Goal: Information Seeking & Learning: Understand process/instructions

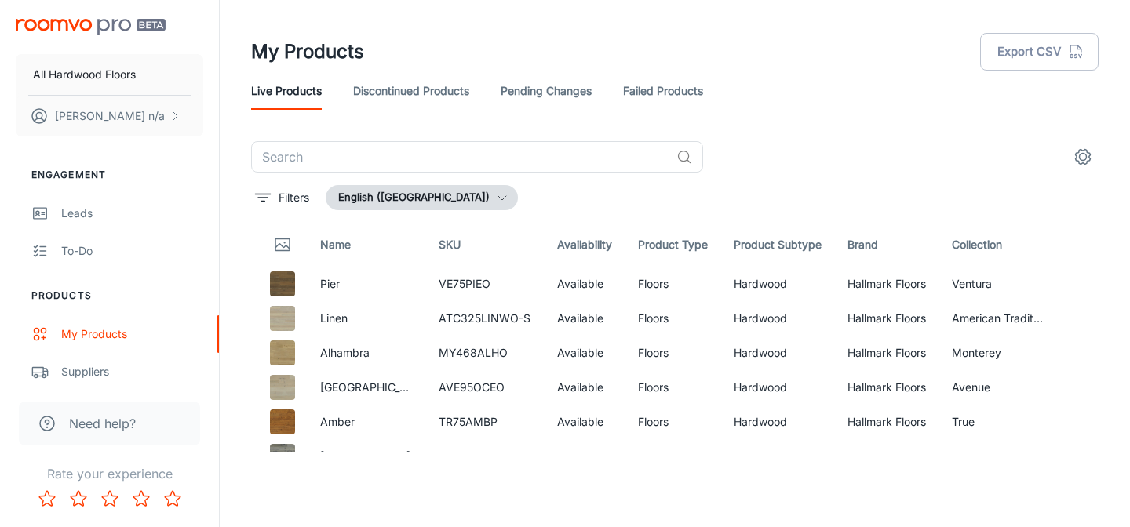
click at [1088, 153] on icon "settings" at bounding box center [1083, 157] width 19 height 19
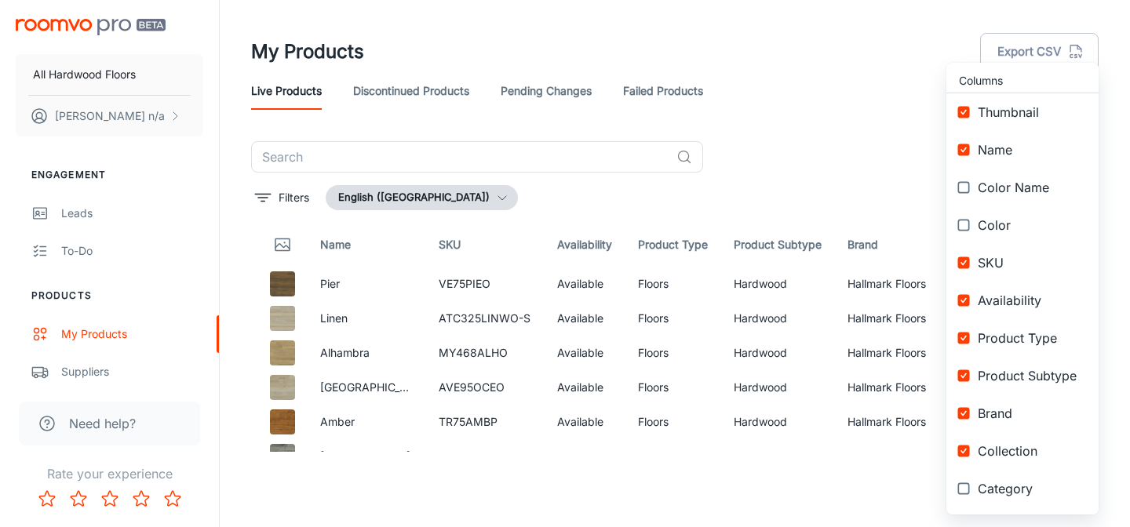
click at [900, 160] on div at bounding box center [565, 263] width 1130 height 527
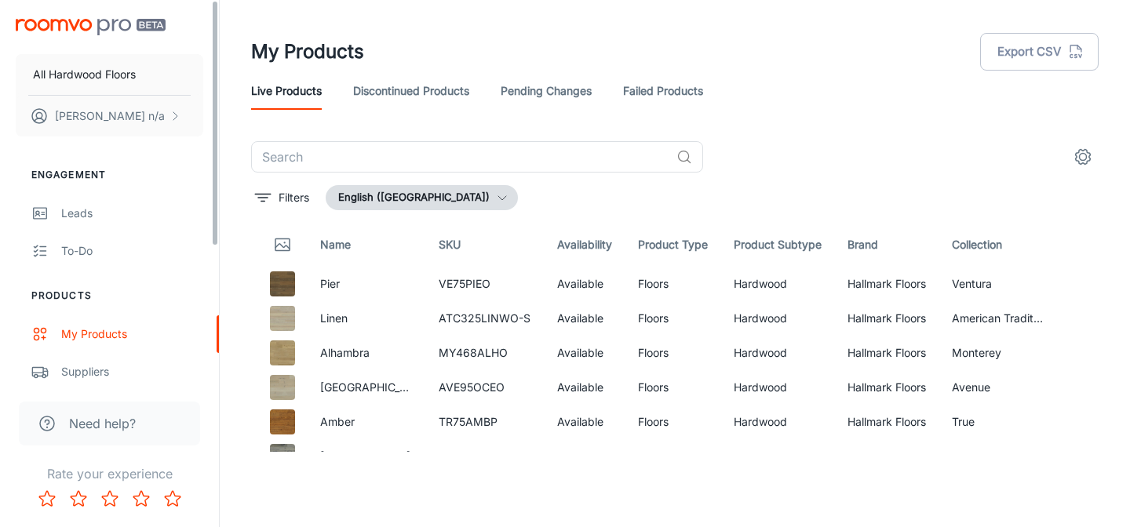
click at [97, 425] on span "Need help?" at bounding box center [102, 423] width 67 height 19
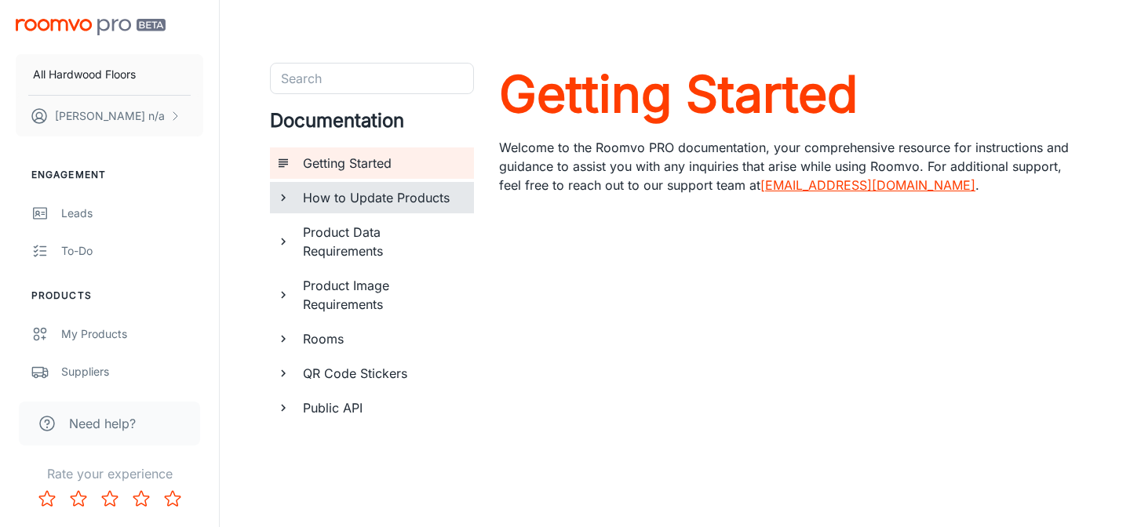
click at [414, 202] on h6 "How to Update Products" at bounding box center [382, 197] width 159 height 19
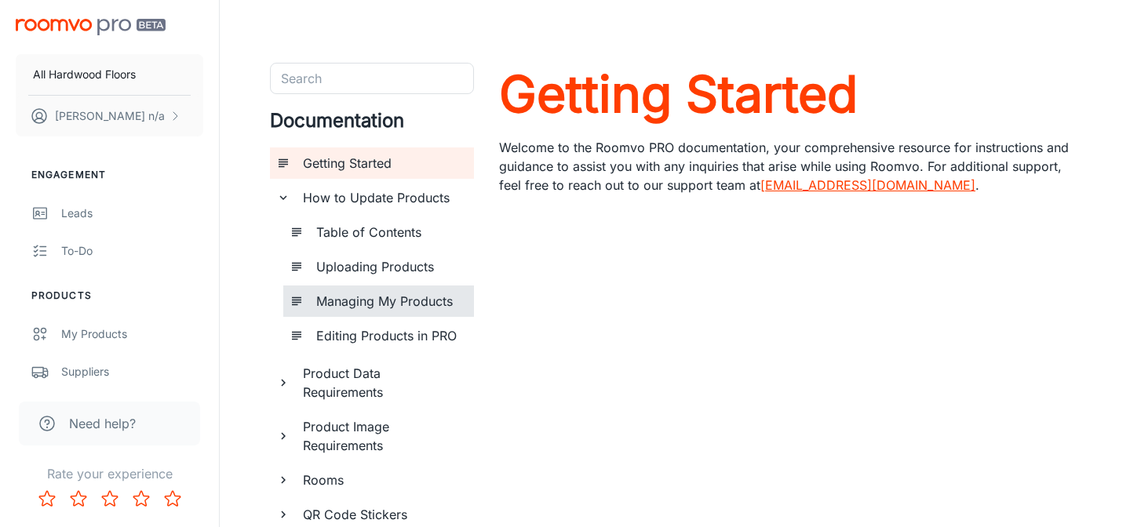
click at [385, 300] on h6 "Managing My Products" at bounding box center [388, 301] width 145 height 19
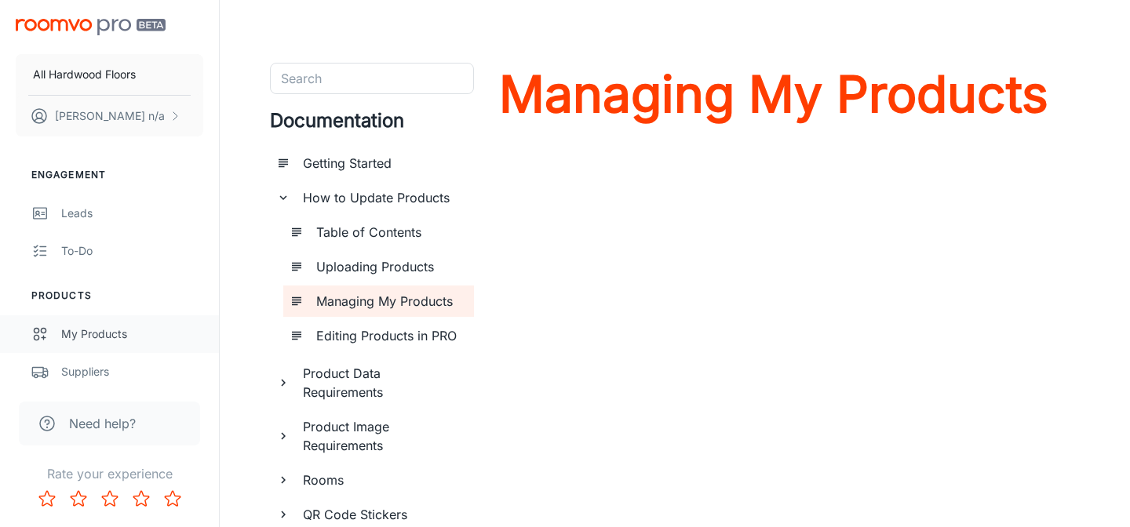
click at [98, 326] on div "My Products" at bounding box center [132, 334] width 142 height 17
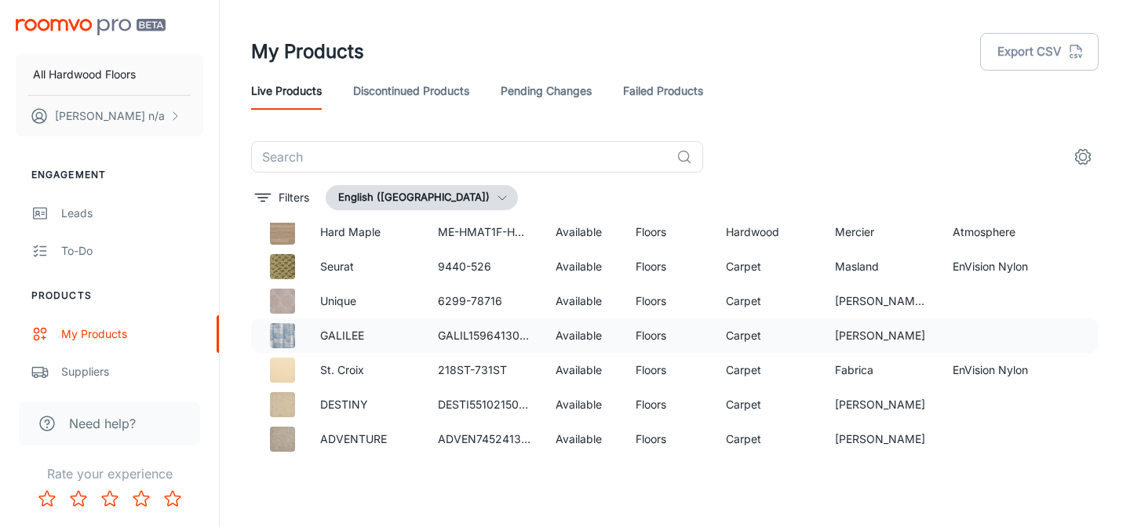
scroll to position [2541, 0]
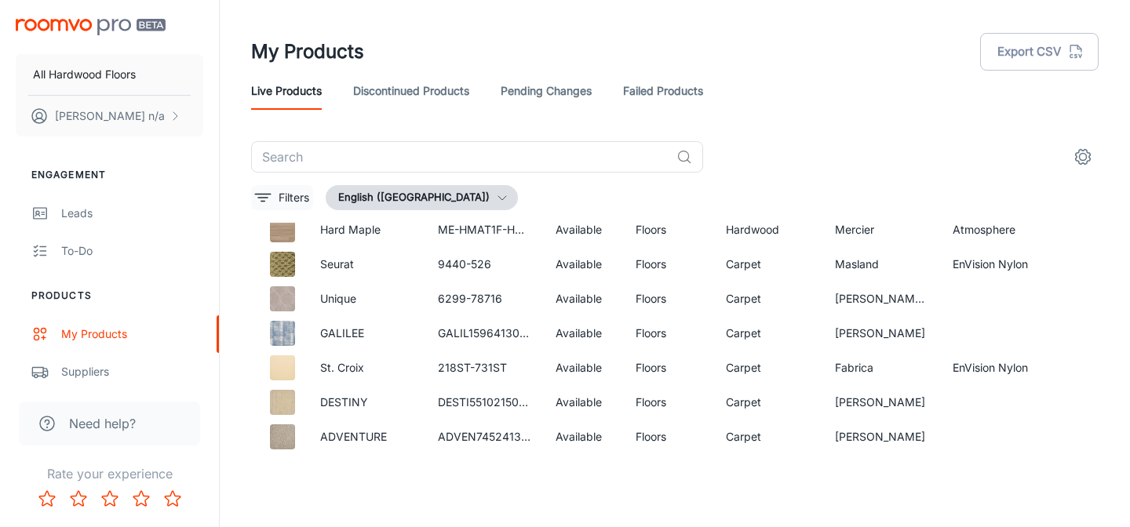
click at [279, 194] on p "Filters" at bounding box center [294, 197] width 31 height 17
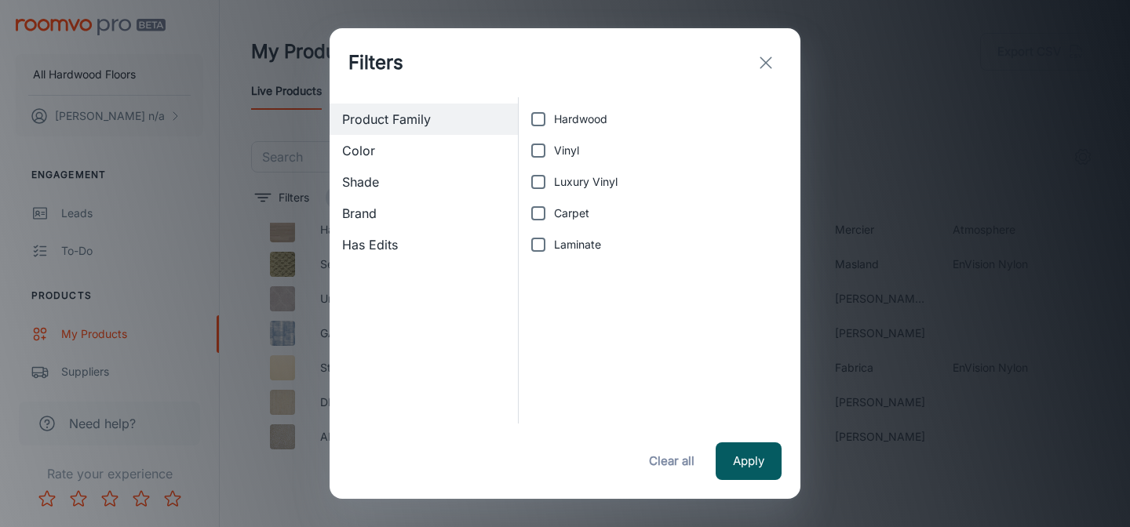
click at [539, 129] on input "Hardwood" at bounding box center [538, 119] width 31 height 31
checkbox input "true"
click at [756, 468] on button "Apply" at bounding box center [749, 462] width 66 height 38
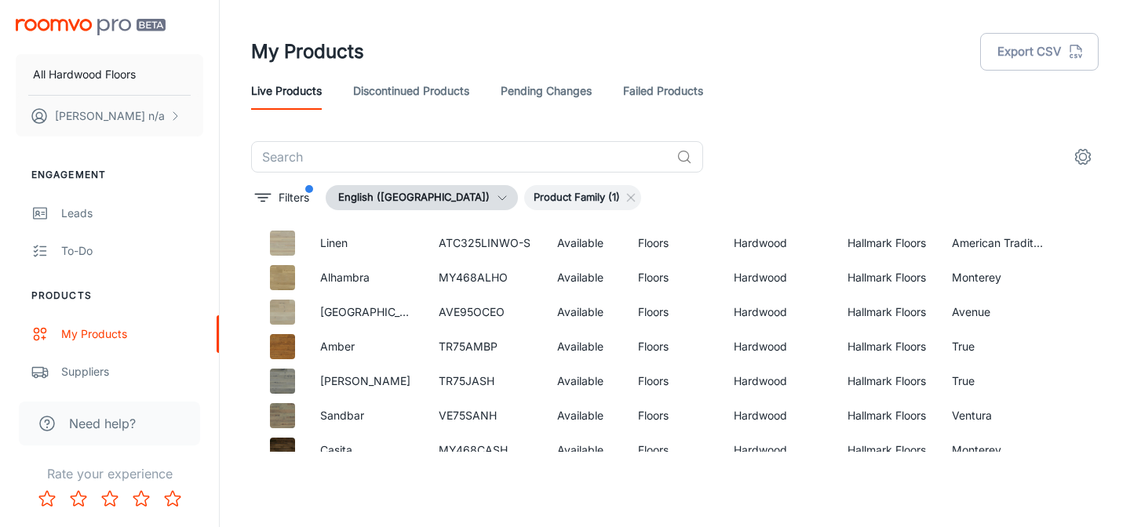
scroll to position [920, 0]
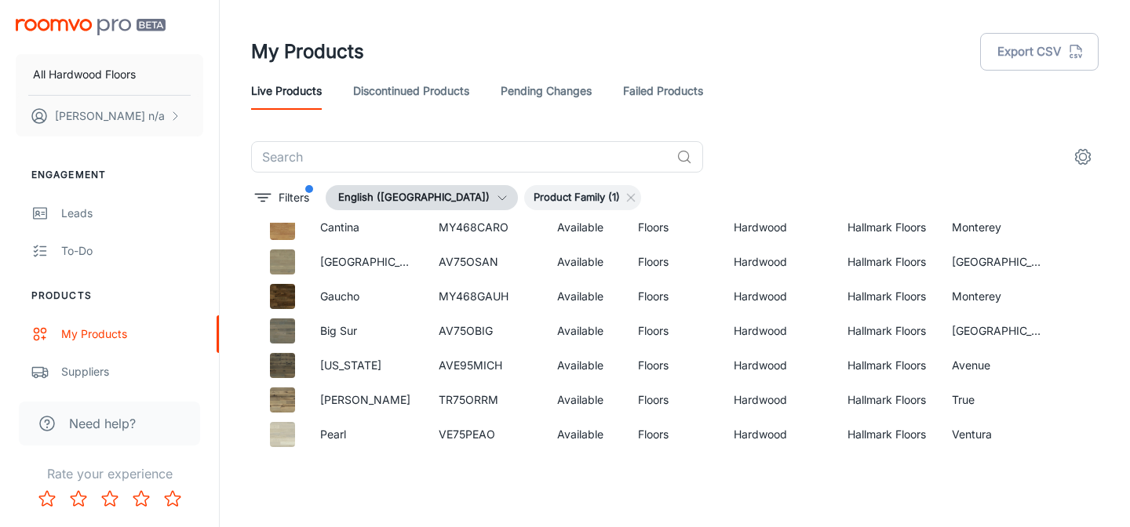
click at [92, 426] on span "Need help?" at bounding box center [102, 423] width 67 height 19
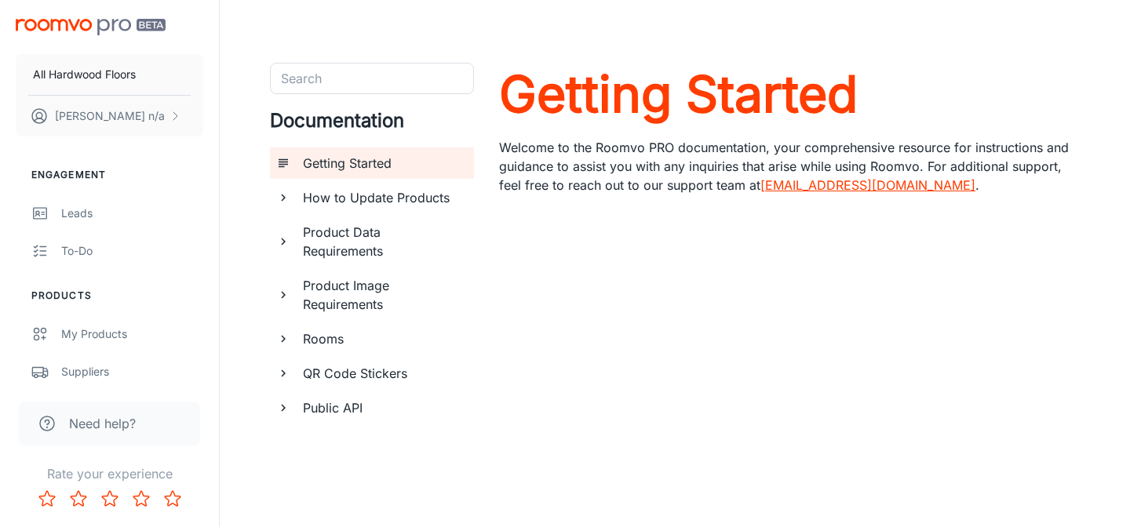
click at [397, 198] on h6 "How to Update Products" at bounding box center [382, 197] width 159 height 19
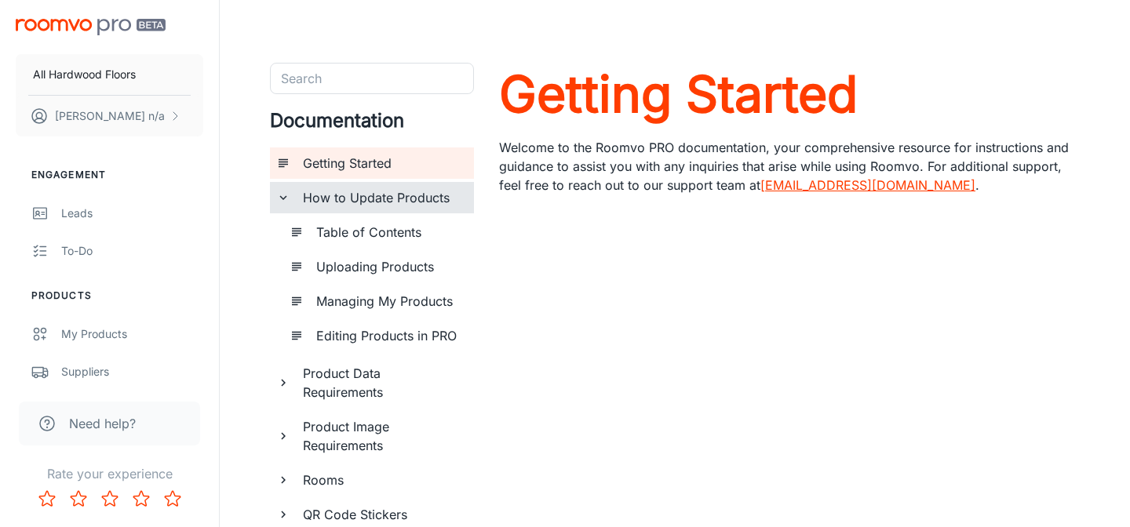
click at [382, 266] on h6 "Uploading Products" at bounding box center [388, 266] width 145 height 19
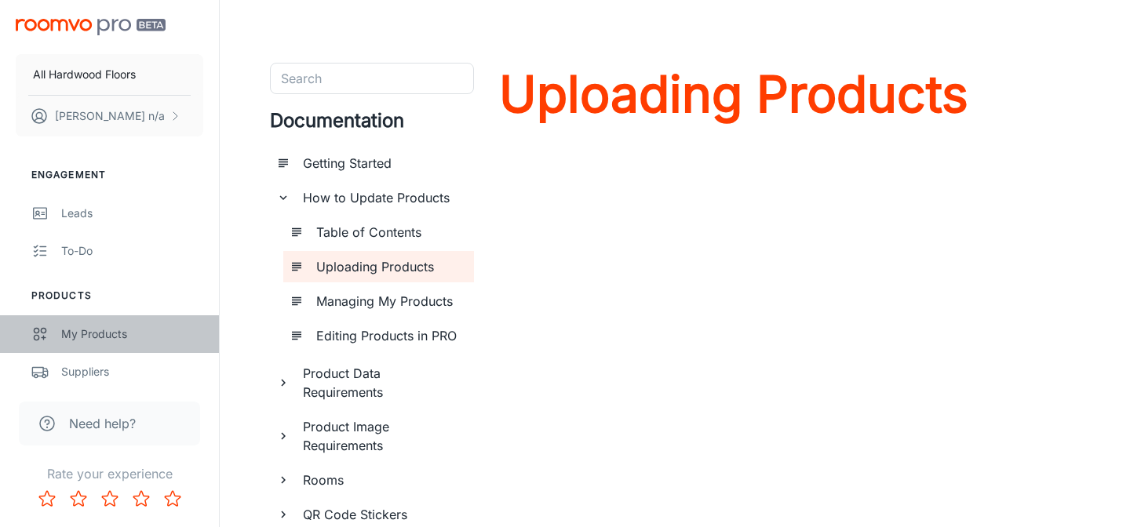
click at [84, 334] on div "My Products" at bounding box center [132, 334] width 142 height 17
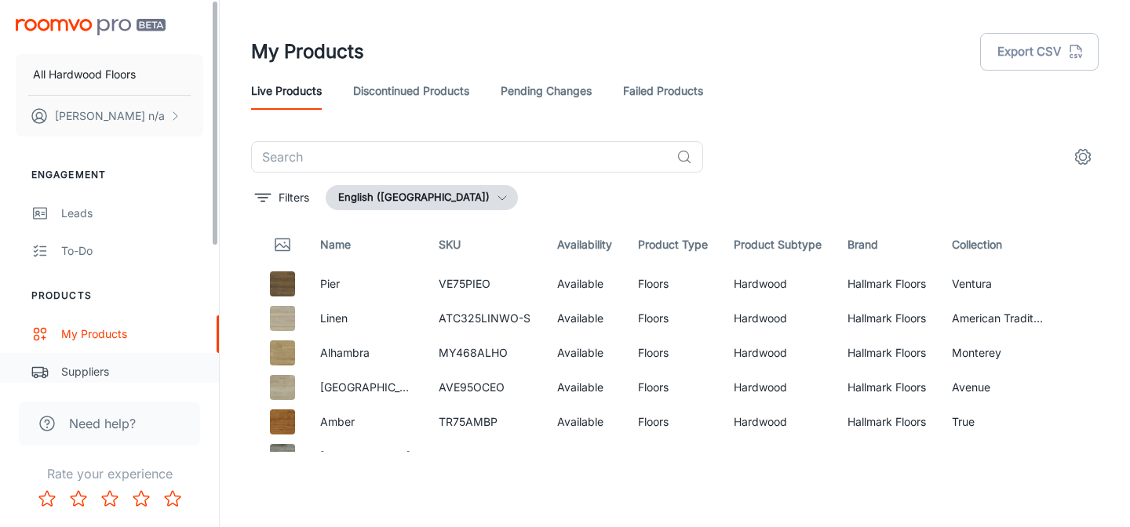
click at [116, 371] on div "Suppliers" at bounding box center [132, 371] width 142 height 17
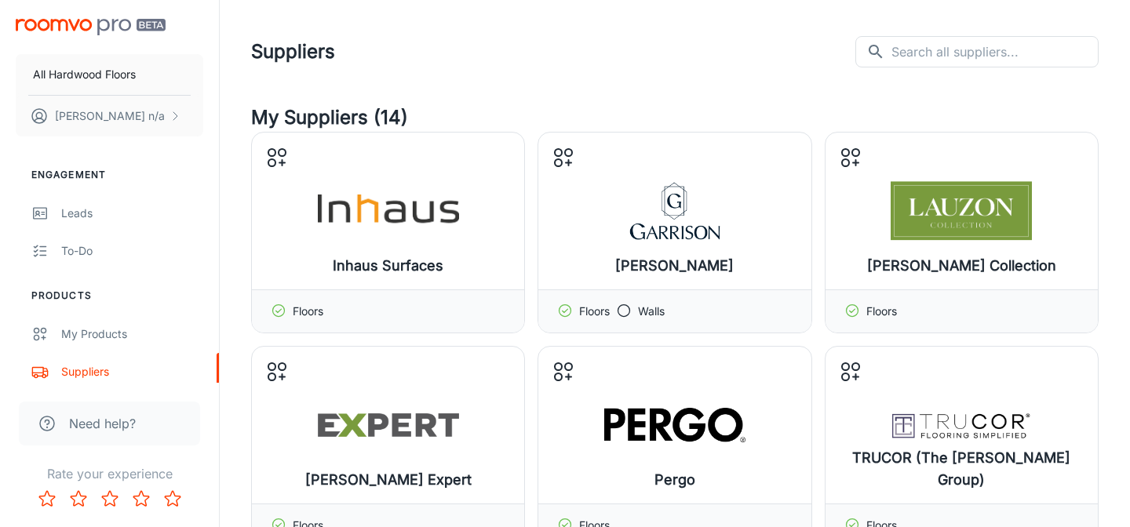
click at [104, 414] on span "Need help?" at bounding box center [102, 423] width 67 height 19
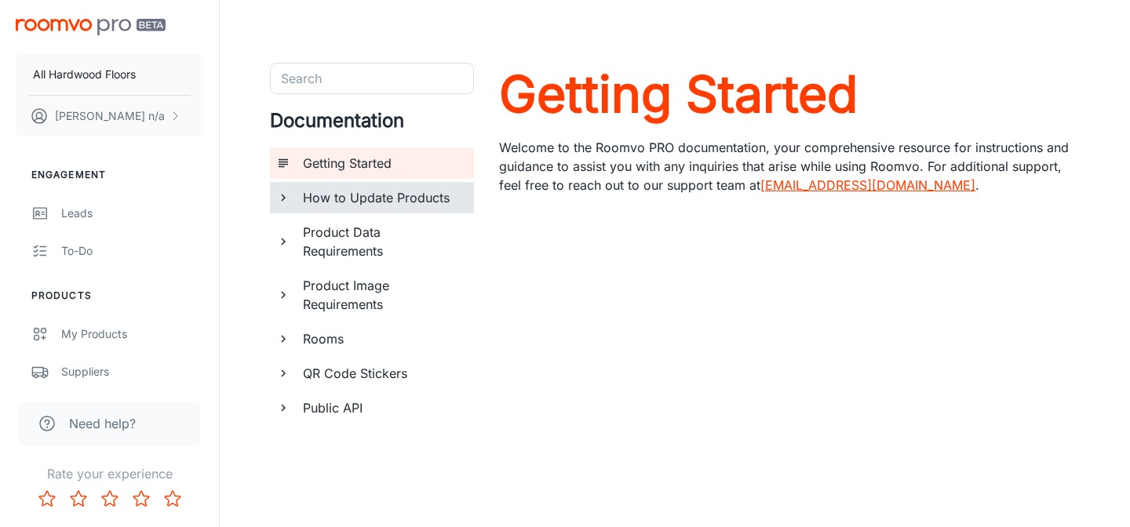
click at [375, 206] on h6 "How to Update Products" at bounding box center [382, 197] width 159 height 19
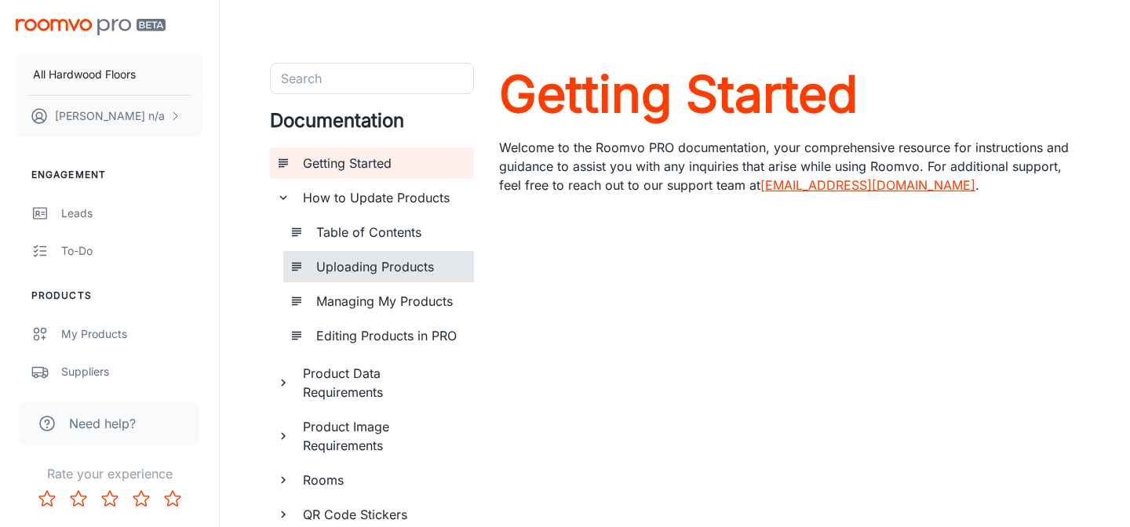
click at [385, 265] on h6 "Uploading Products" at bounding box center [388, 266] width 145 height 19
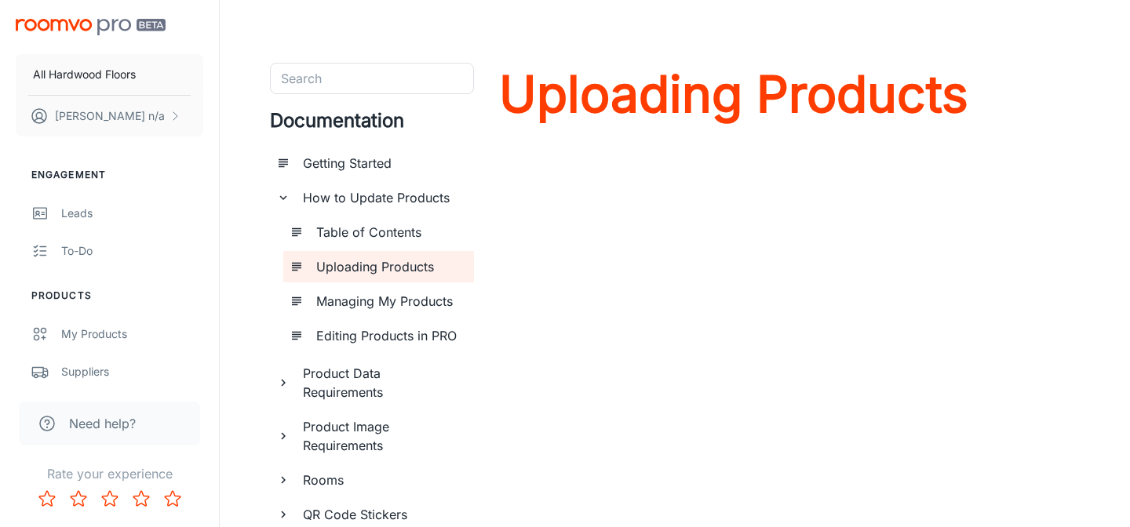
click at [396, 234] on h6 "Table of Contents" at bounding box center [388, 232] width 145 height 19
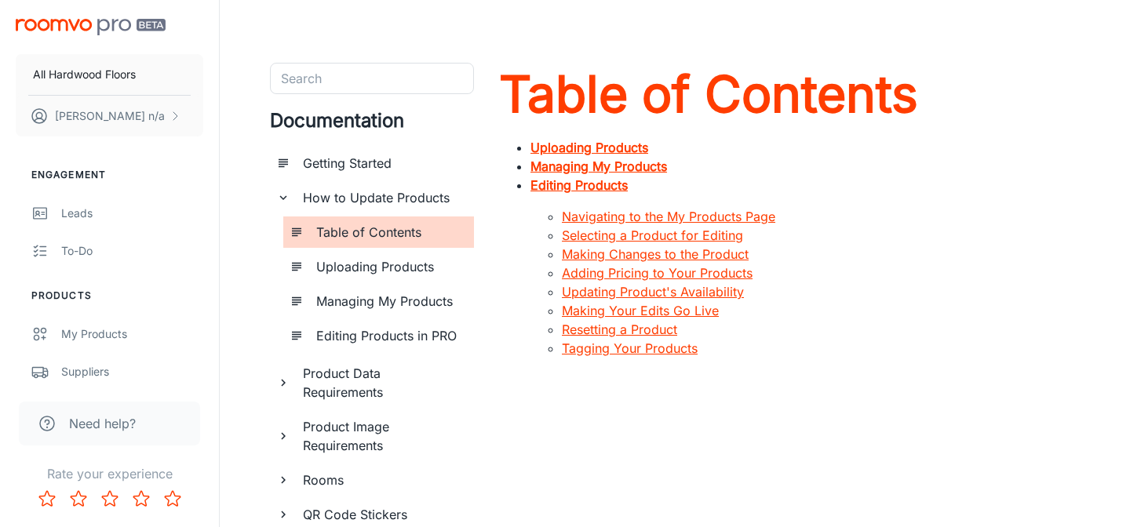
click at [681, 218] on link "Navigating to the My Products Page" at bounding box center [669, 217] width 214 height 16
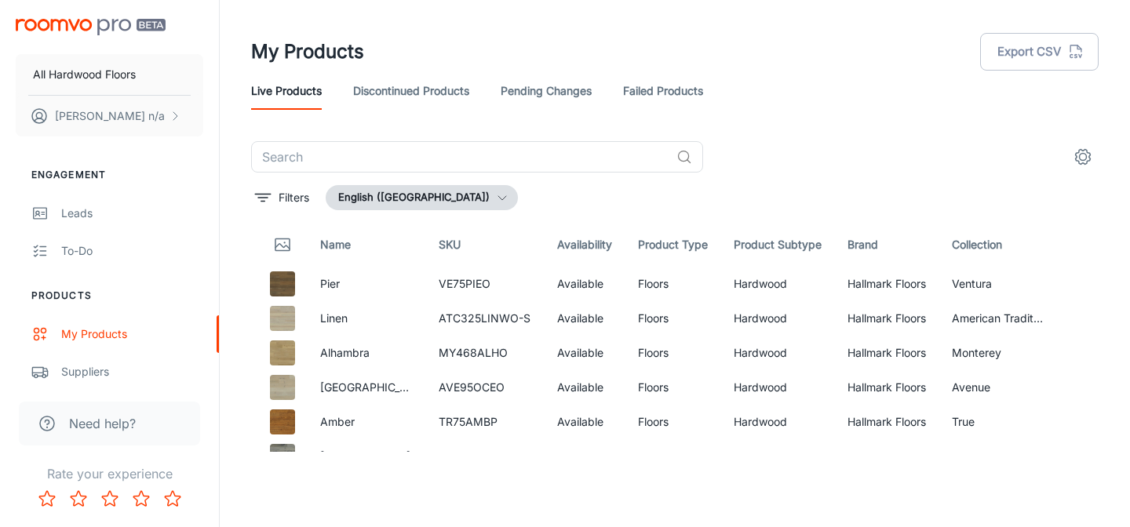
click at [104, 27] on img "scrollable content" at bounding box center [91, 27] width 150 height 16
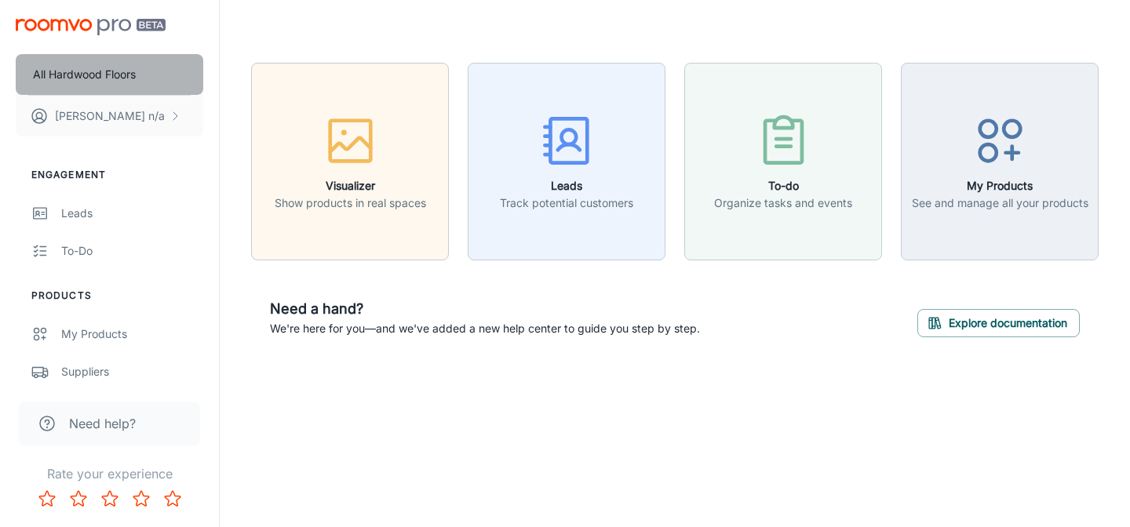
click at [118, 86] on button "All Hardwood Floors" at bounding box center [110, 74] width 188 height 41
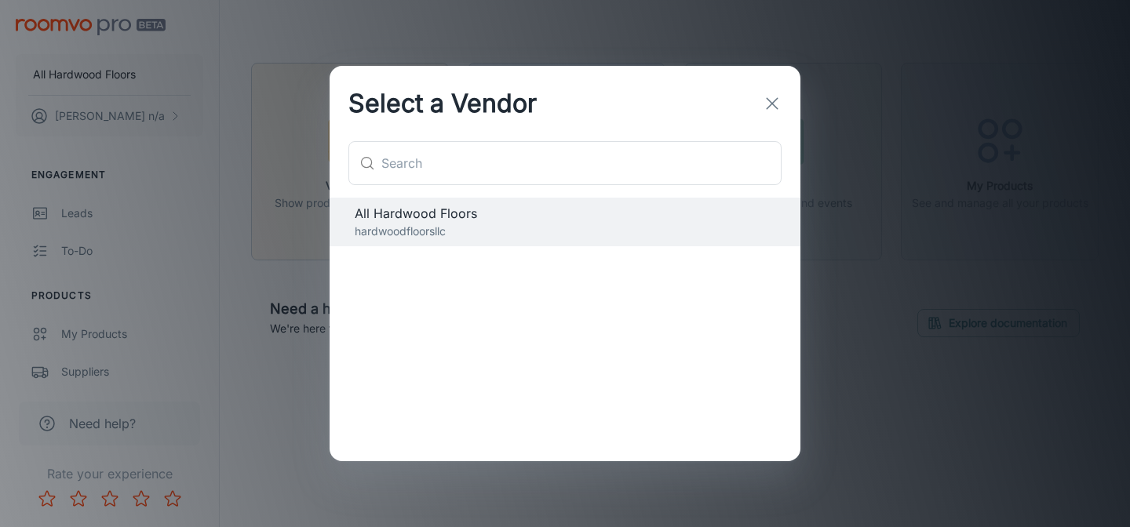
click at [772, 89] on button "button" at bounding box center [772, 103] width 31 height 31
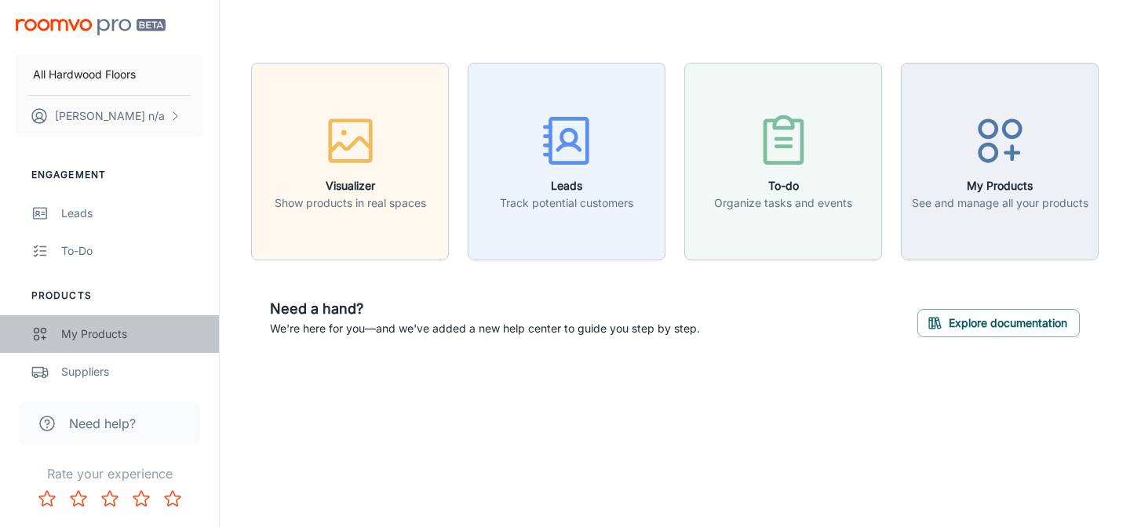
click at [73, 318] on link "My Products" at bounding box center [109, 335] width 219 height 38
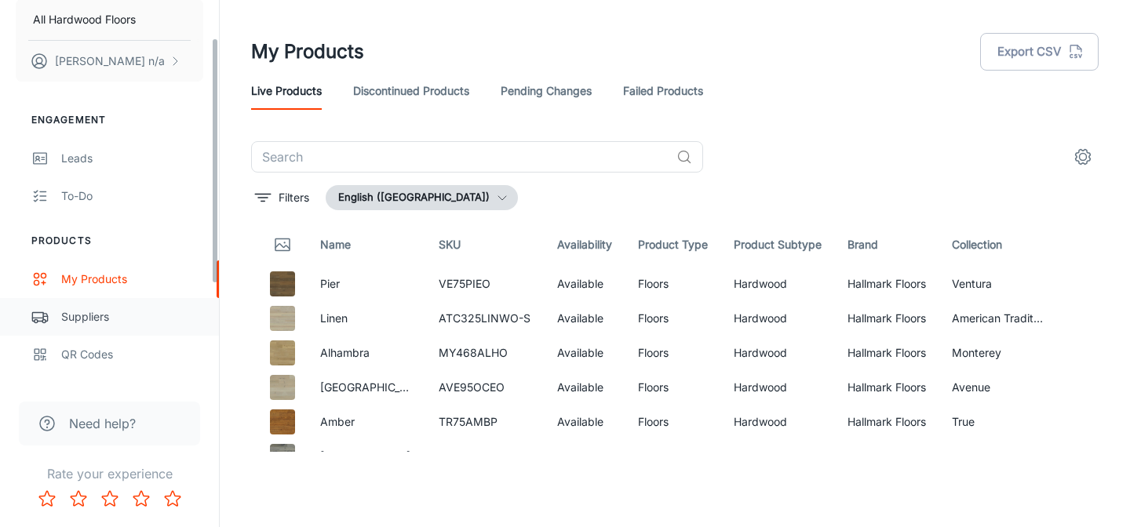
scroll to position [59, 0]
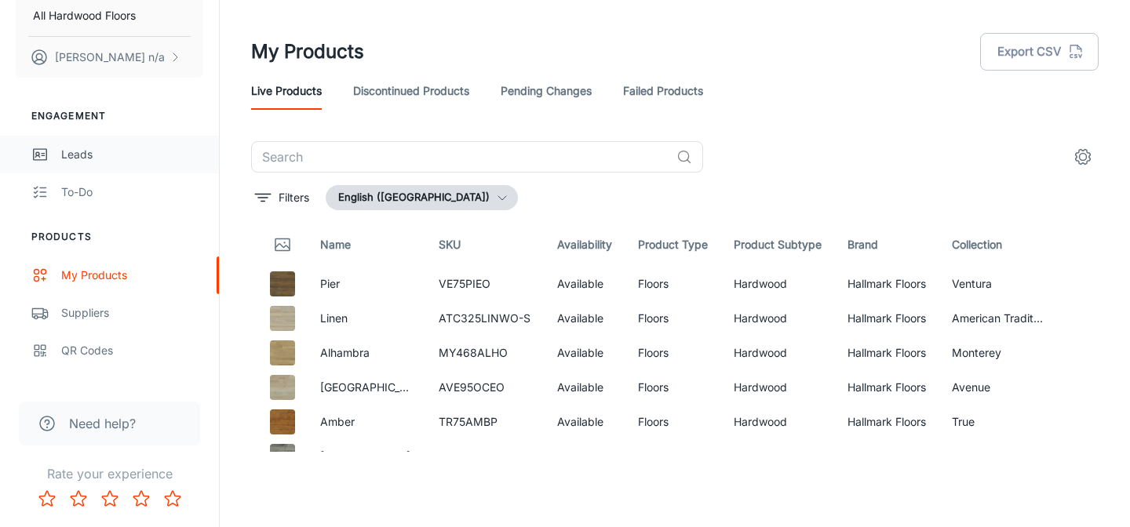
click at [95, 151] on div "Leads" at bounding box center [132, 154] width 142 height 17
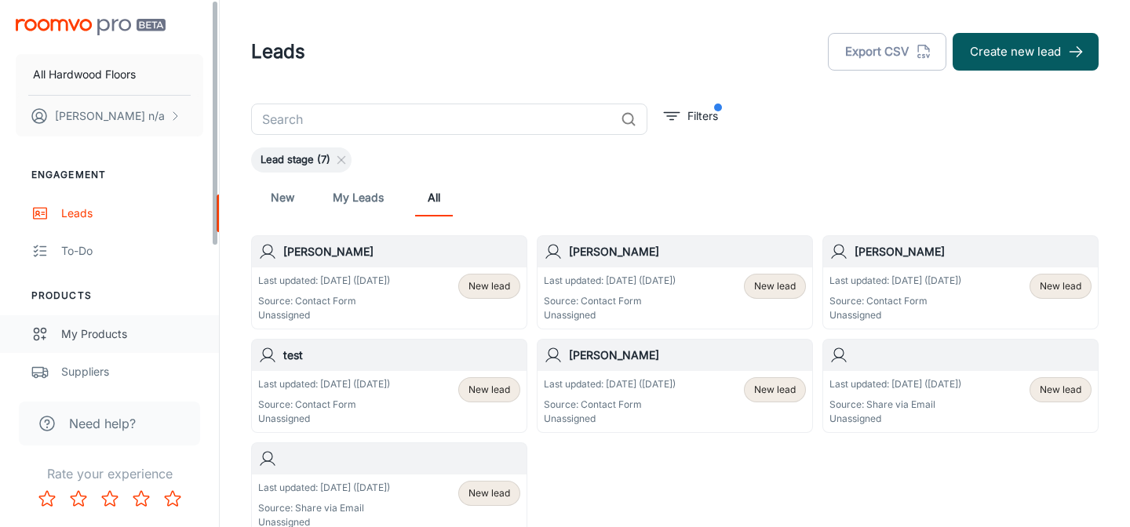
click at [122, 335] on div "My Products" at bounding box center [132, 334] width 142 height 17
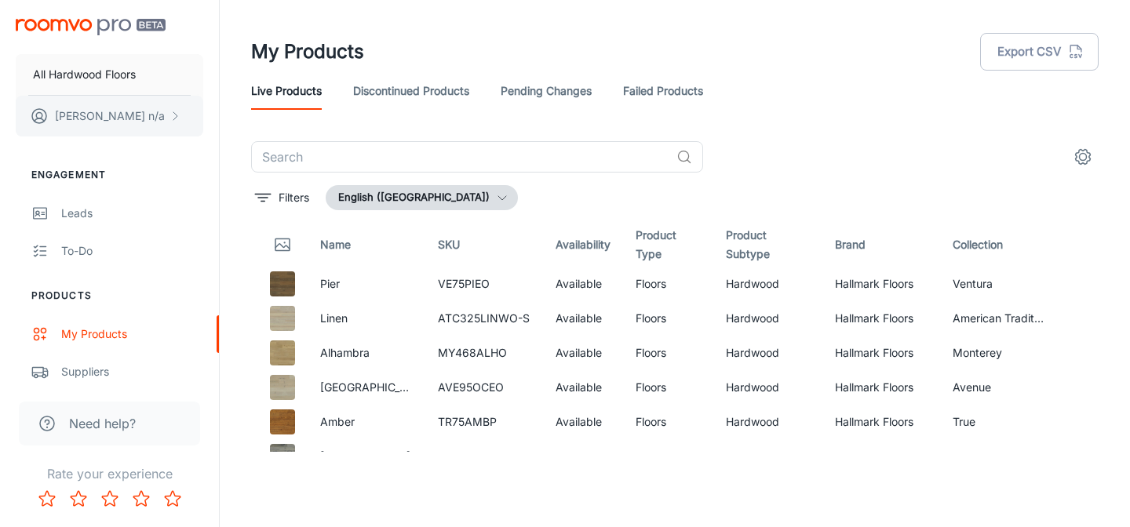
click at [168, 118] on button "Melissa n/a" at bounding box center [110, 116] width 188 height 41
click at [159, 74] on div at bounding box center [565, 263] width 1130 height 527
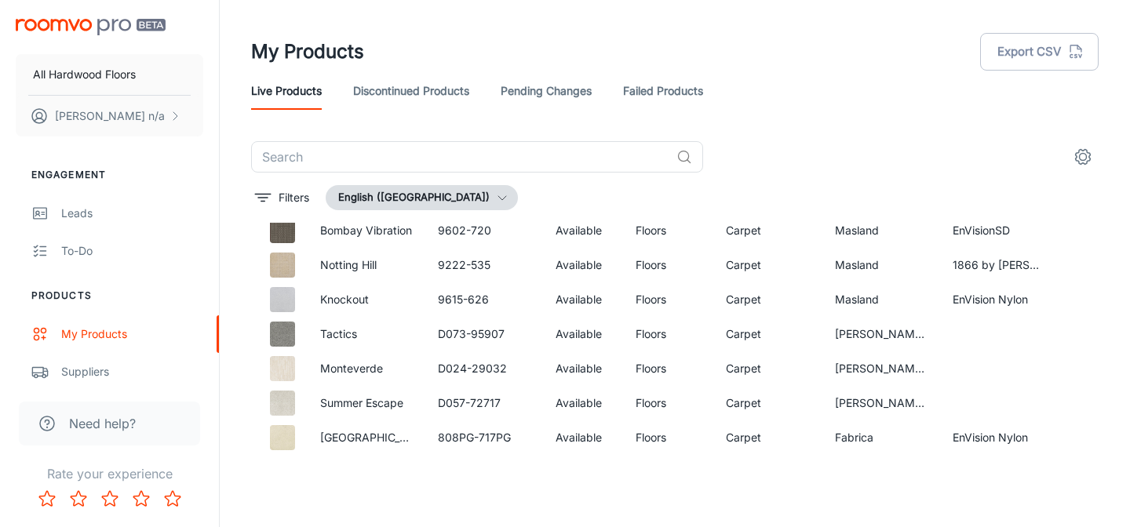
scroll to position [3026, 0]
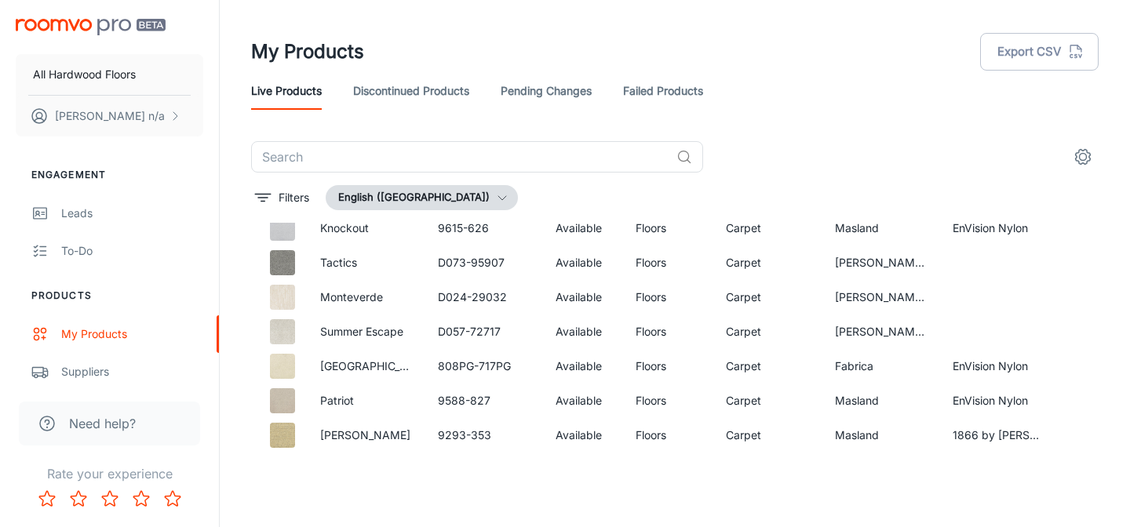
click at [1075, 161] on icon "settings" at bounding box center [1083, 157] width 19 height 19
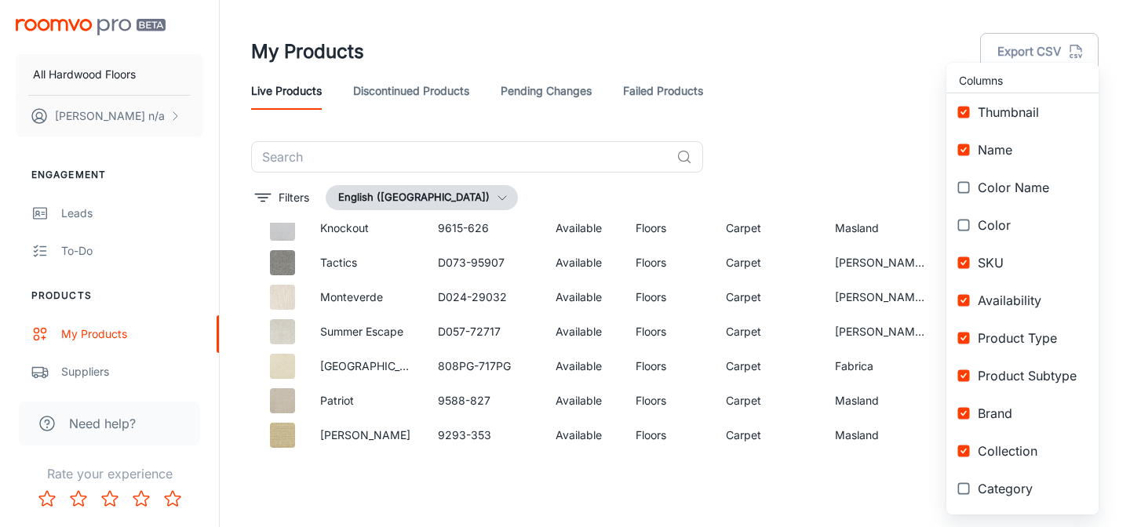
click at [866, 137] on div at bounding box center [565, 263] width 1130 height 527
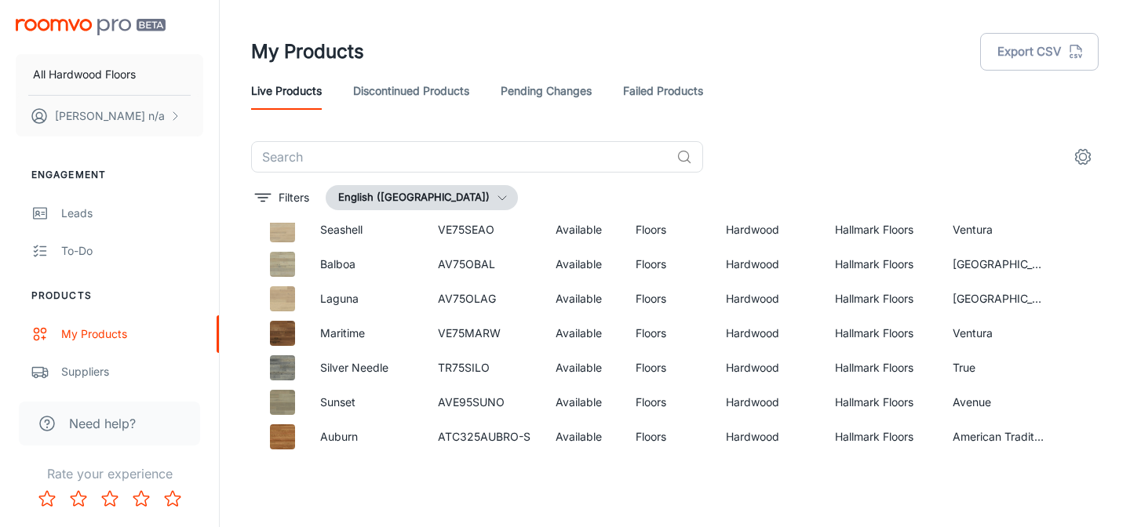
scroll to position [0, 0]
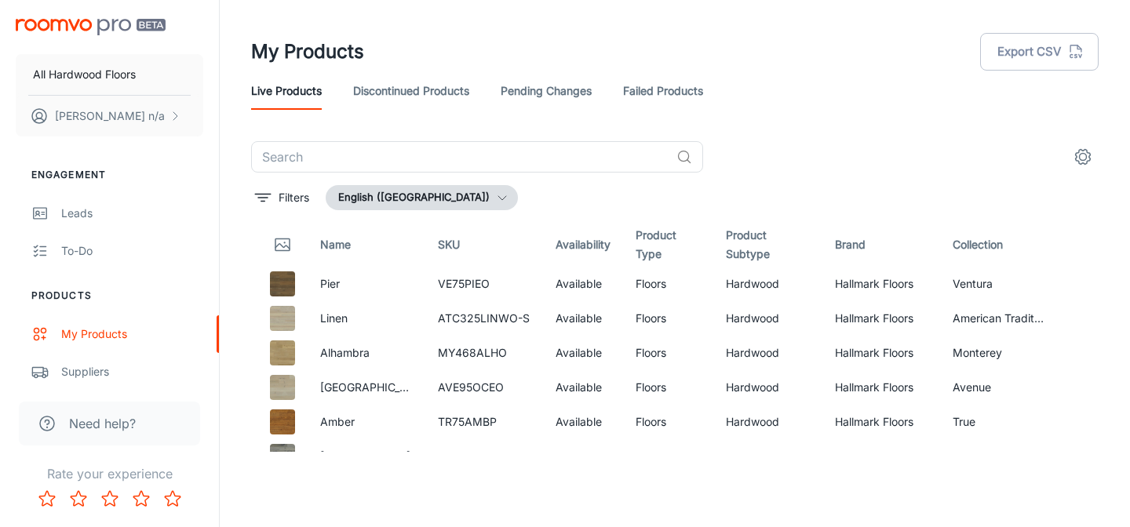
click at [125, 24] on img "scrollable content" at bounding box center [91, 27] width 150 height 16
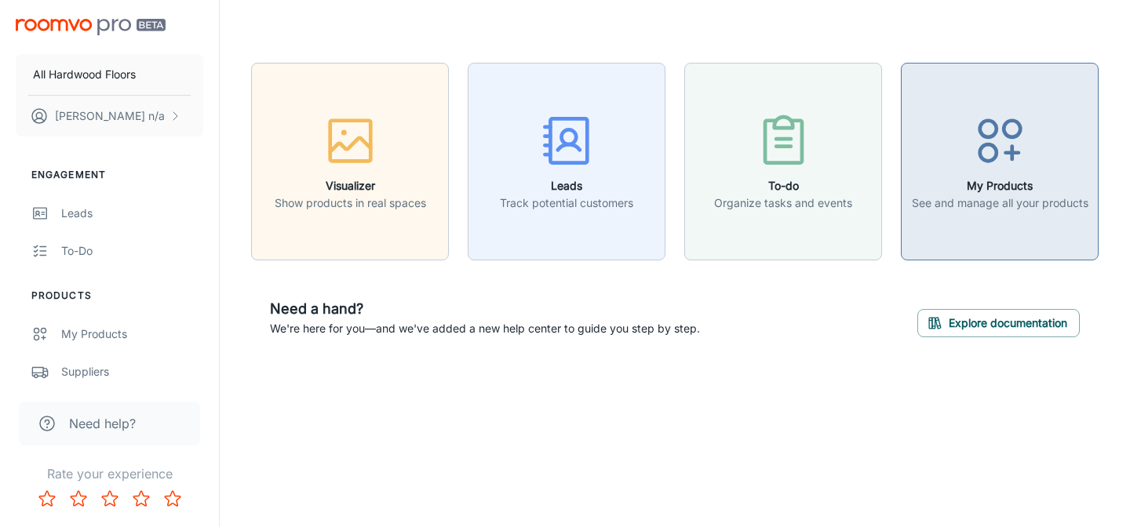
click at [976, 199] on p "See and manage all your products" at bounding box center [1000, 203] width 177 height 17
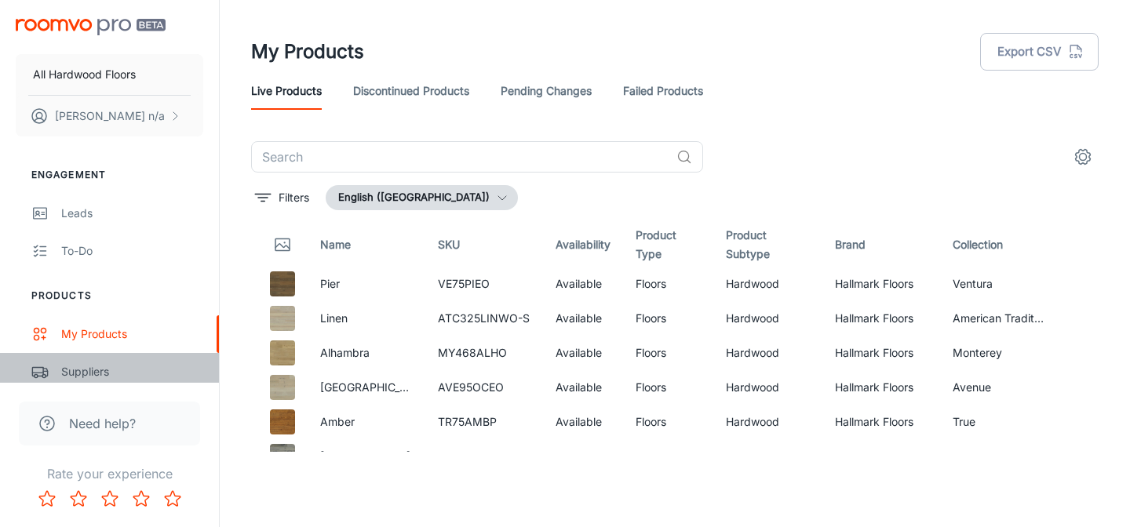
click at [135, 364] on div "Suppliers" at bounding box center [132, 371] width 142 height 17
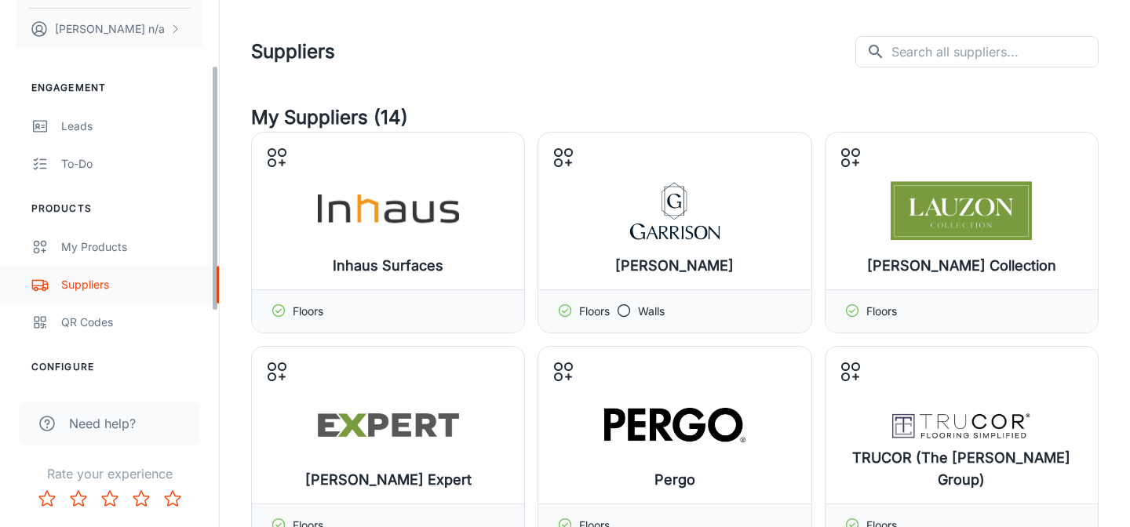
scroll to position [112, 0]
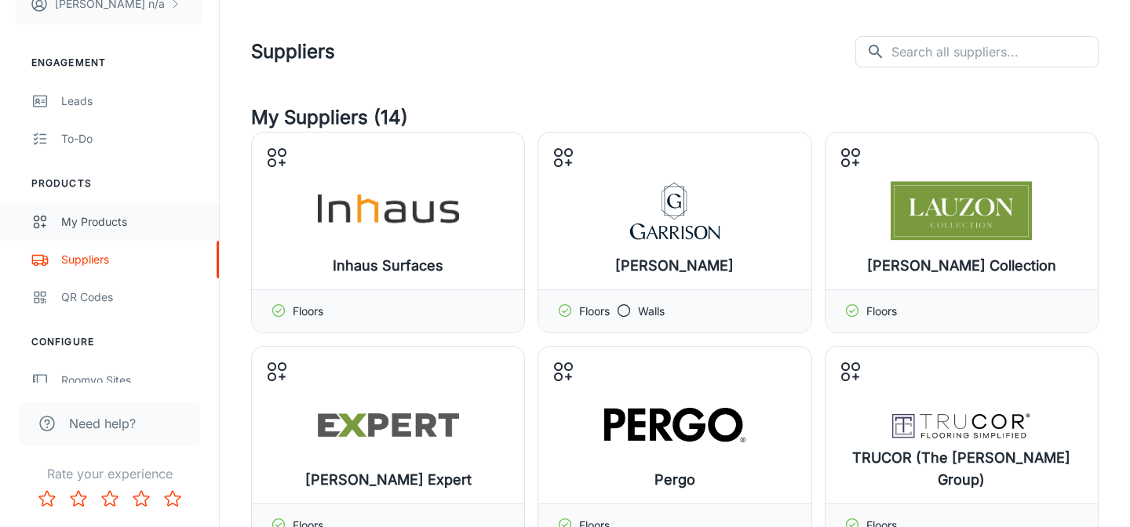
click at [100, 229] on div "My Products" at bounding box center [132, 222] width 142 height 17
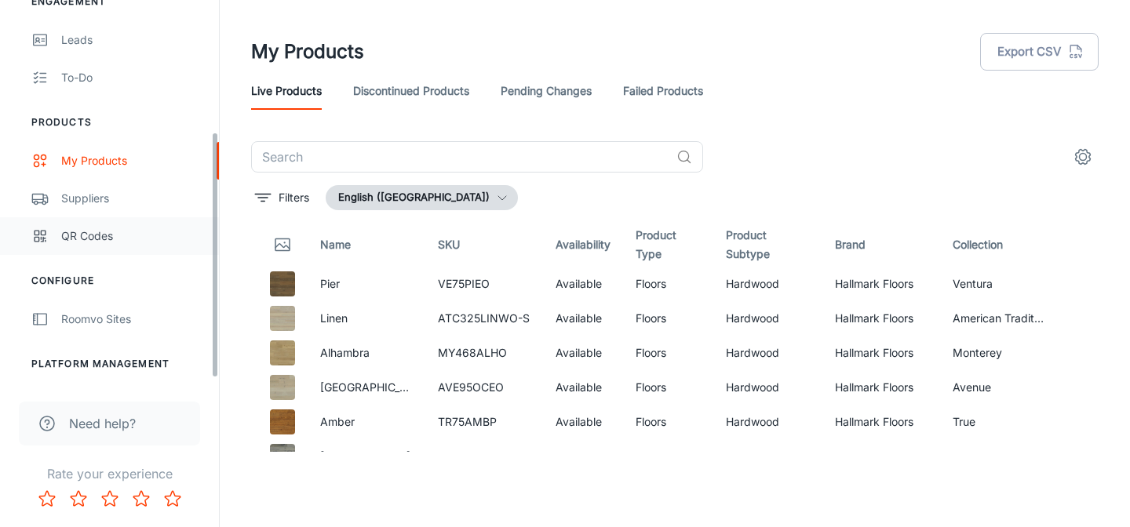
scroll to position [212, 0]
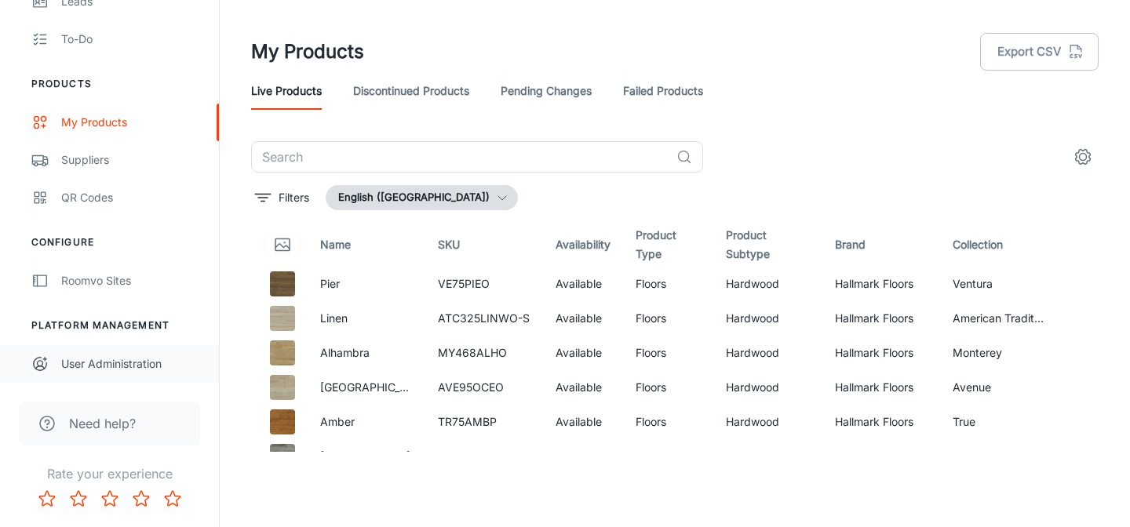
click at [104, 356] on div "User Administration" at bounding box center [132, 364] width 142 height 17
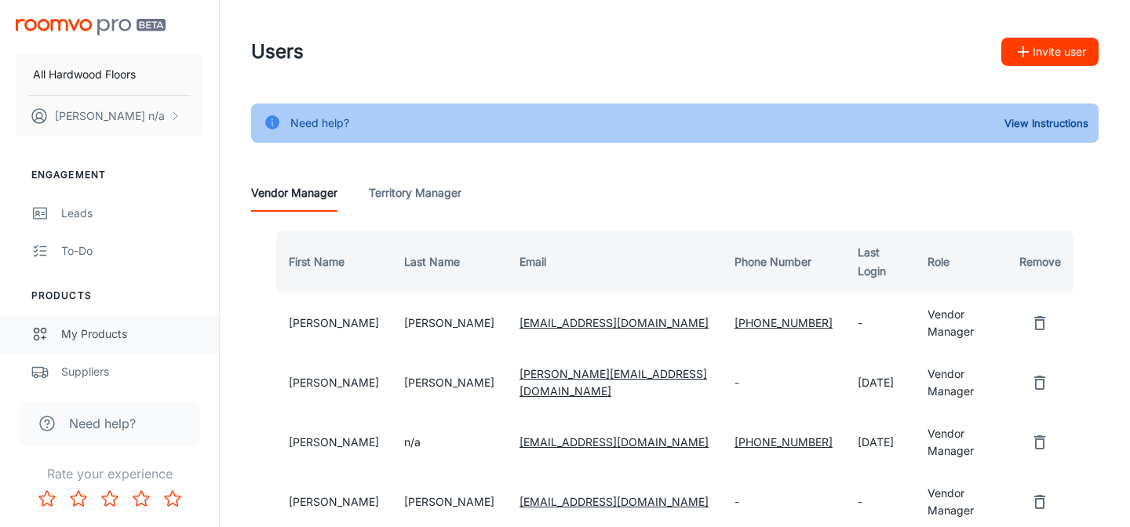
click at [106, 341] on div "My Products" at bounding box center [132, 334] width 142 height 17
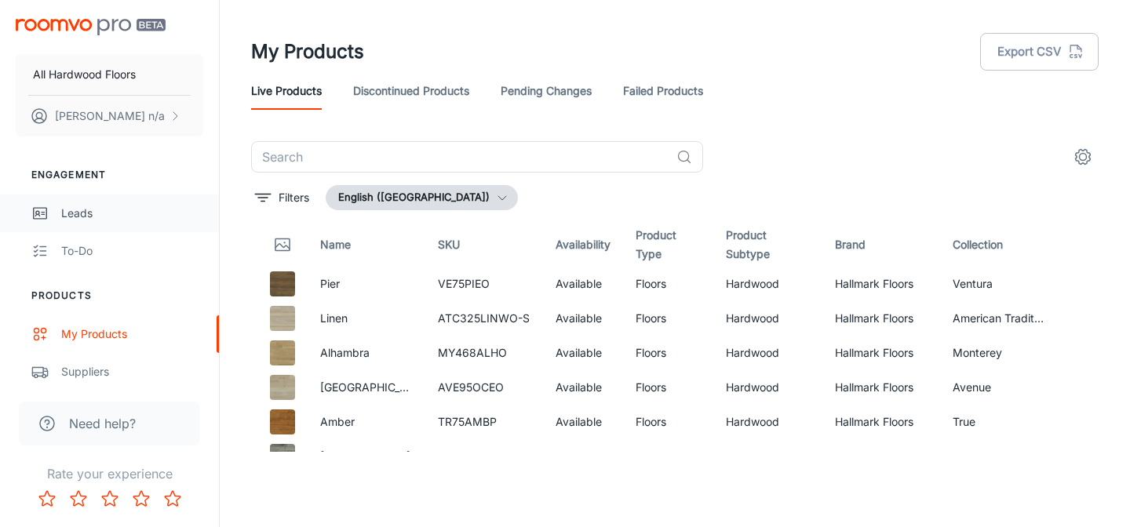
click at [130, 218] on div "Leads" at bounding box center [132, 213] width 142 height 17
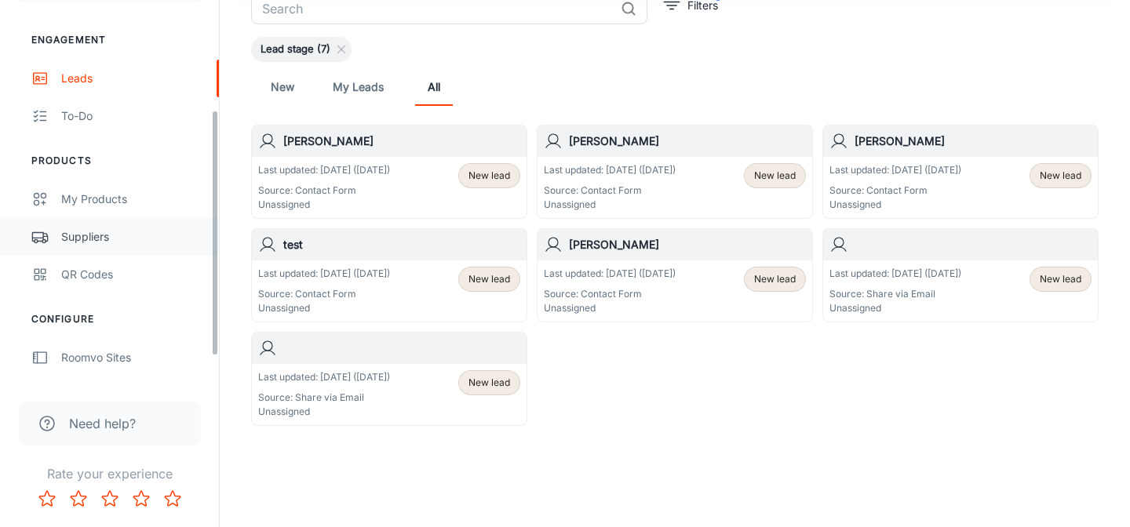
scroll to position [212, 0]
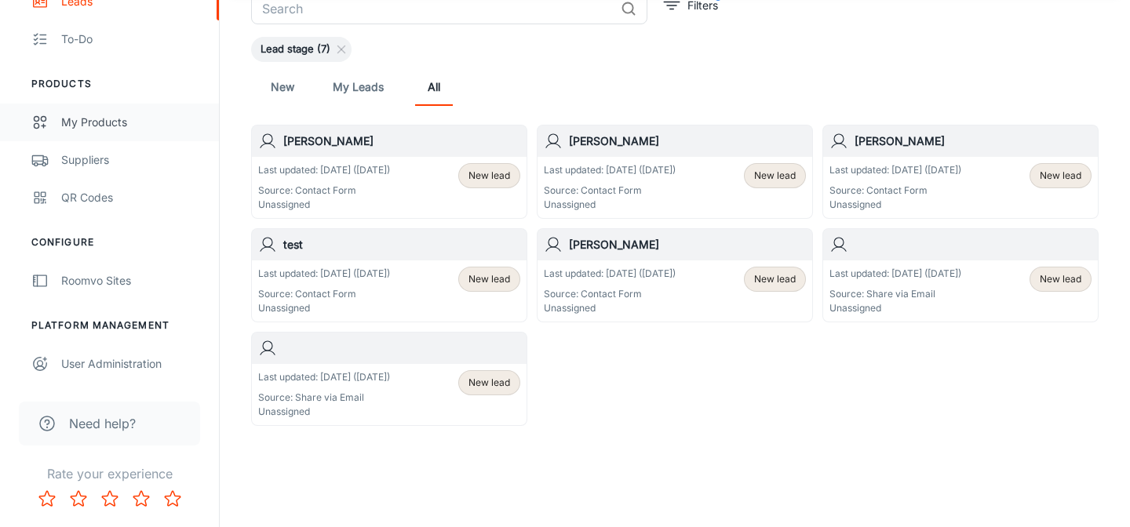
click at [133, 115] on div "My Products" at bounding box center [132, 122] width 142 height 17
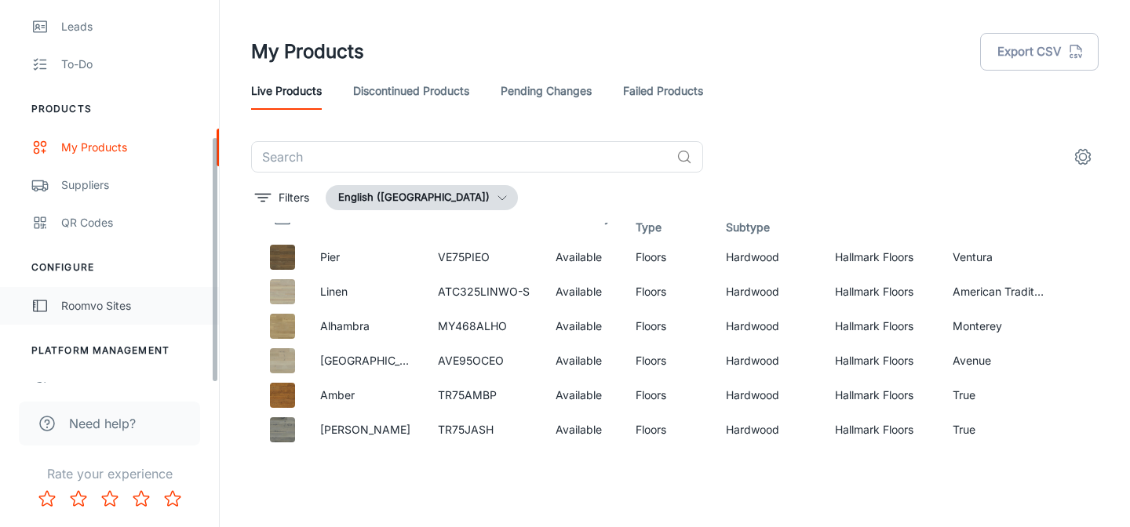
scroll to position [212, 0]
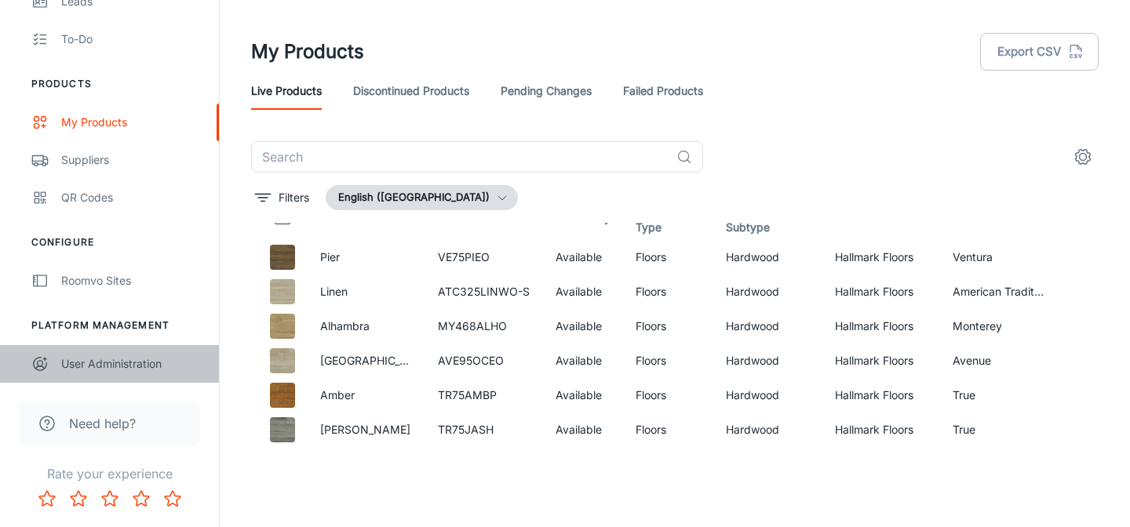
click at [79, 369] on div "User Administration" at bounding box center [132, 364] width 142 height 17
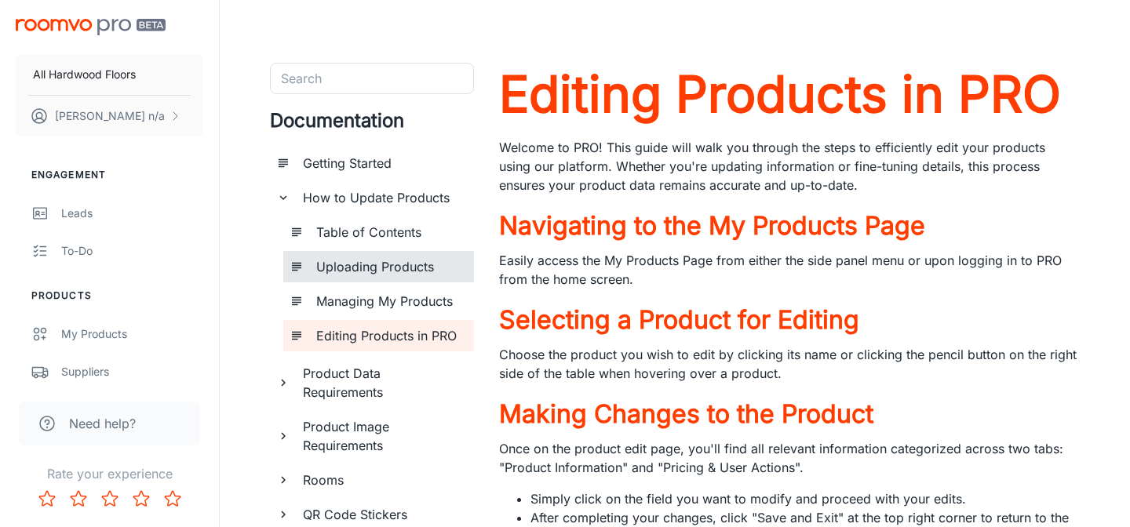
click at [383, 272] on h6 "Uploading Products" at bounding box center [388, 266] width 145 height 19
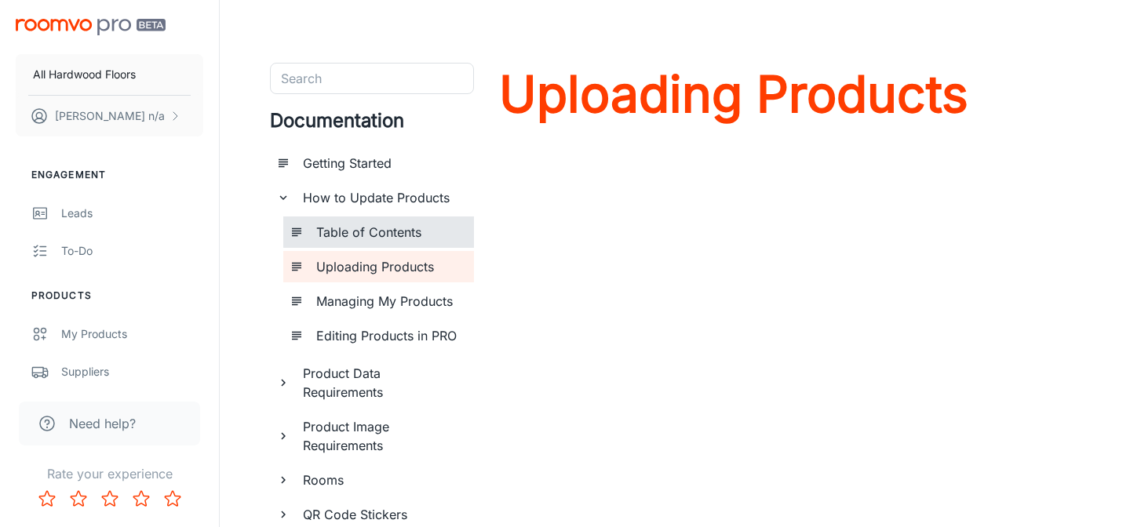
click at [340, 235] on h6 "Table of Contents" at bounding box center [388, 232] width 145 height 19
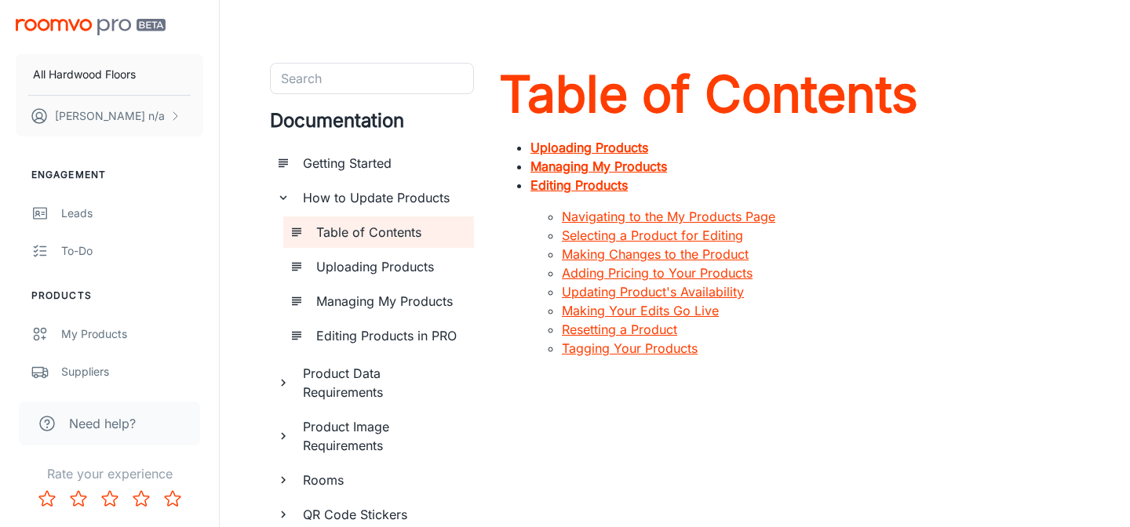
click at [627, 268] on link "Adding Pricing to Your Products" at bounding box center [657, 273] width 191 height 16
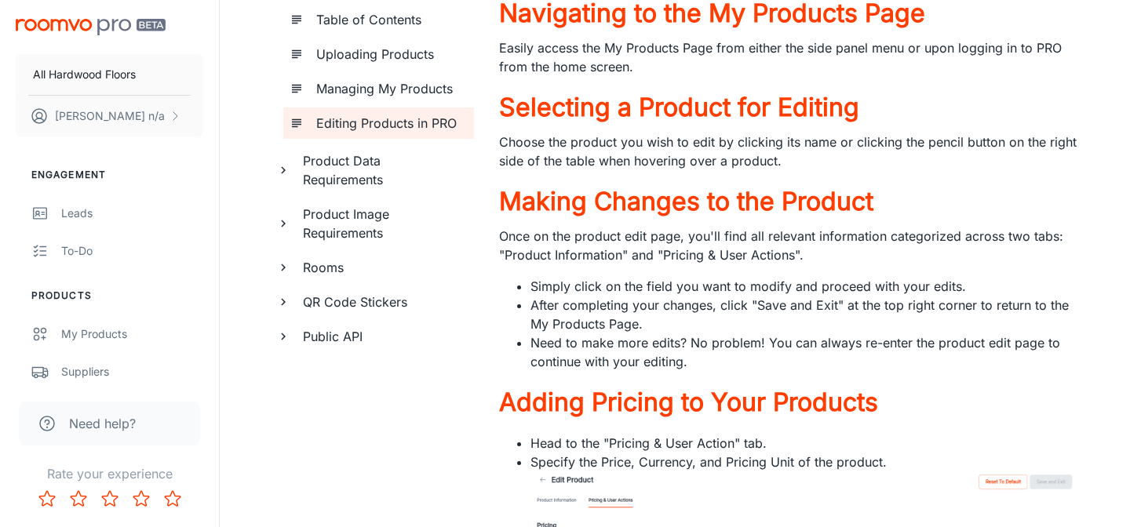
scroll to position [208, 0]
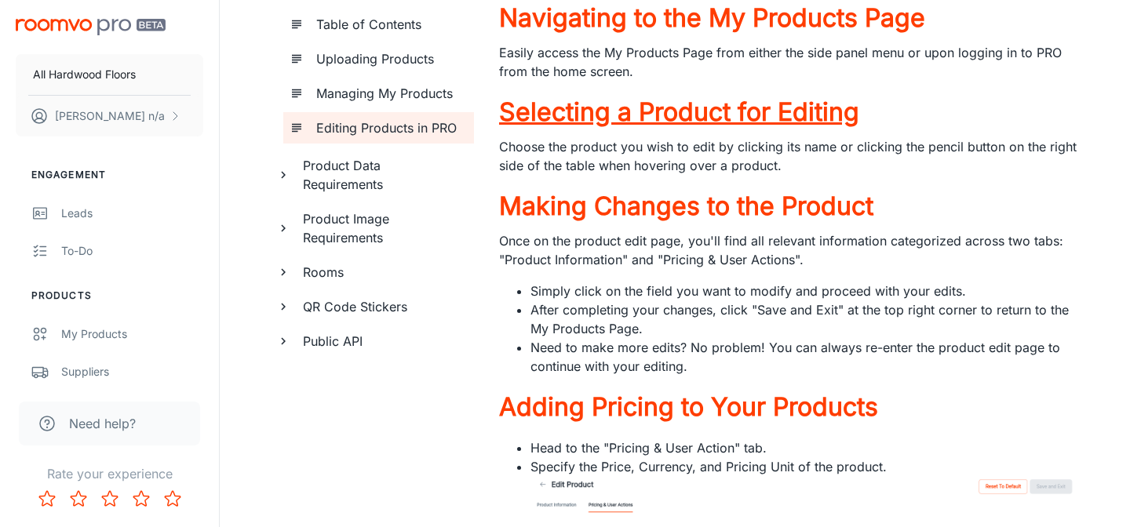
click at [644, 114] on h3 "Selecting a Product for Editing" at bounding box center [789, 112] width 581 height 38
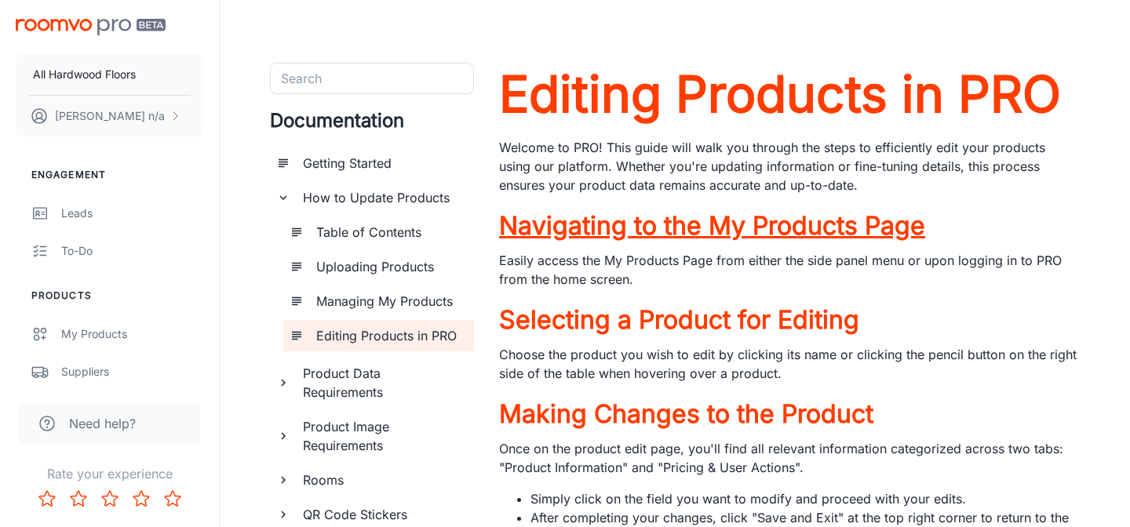
click at [664, 219] on h3 "Navigating to the My Products Page" at bounding box center [789, 226] width 581 height 38
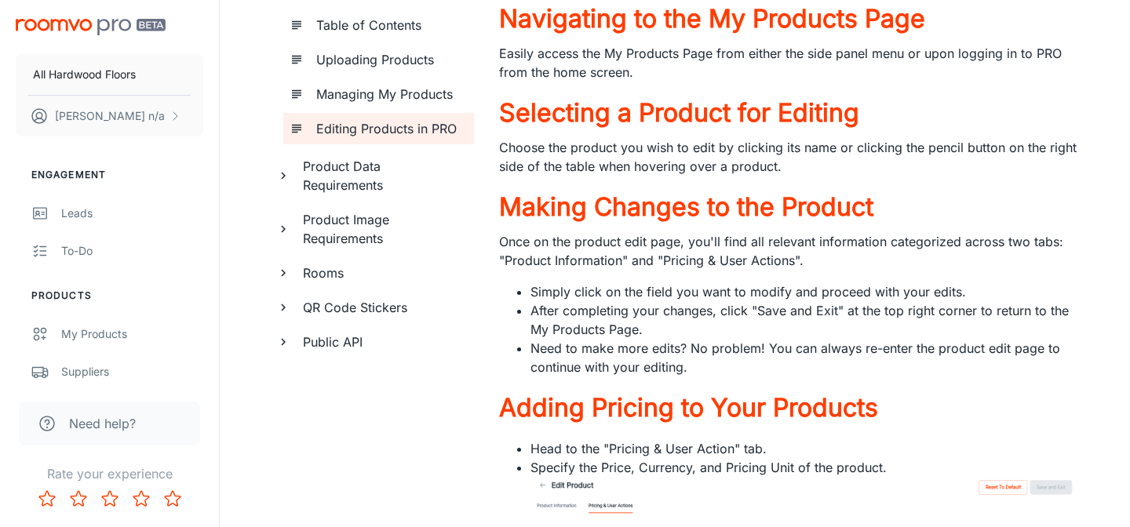
click at [150, 21] on img "scrollable content" at bounding box center [91, 27] width 150 height 16
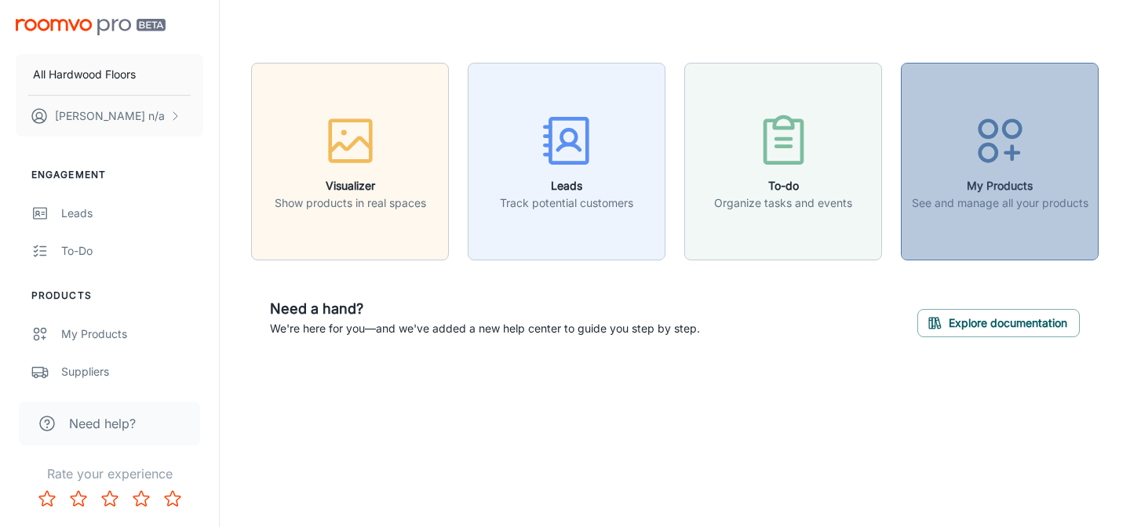
click at [980, 133] on circle "button" at bounding box center [988, 129] width 16 height 16
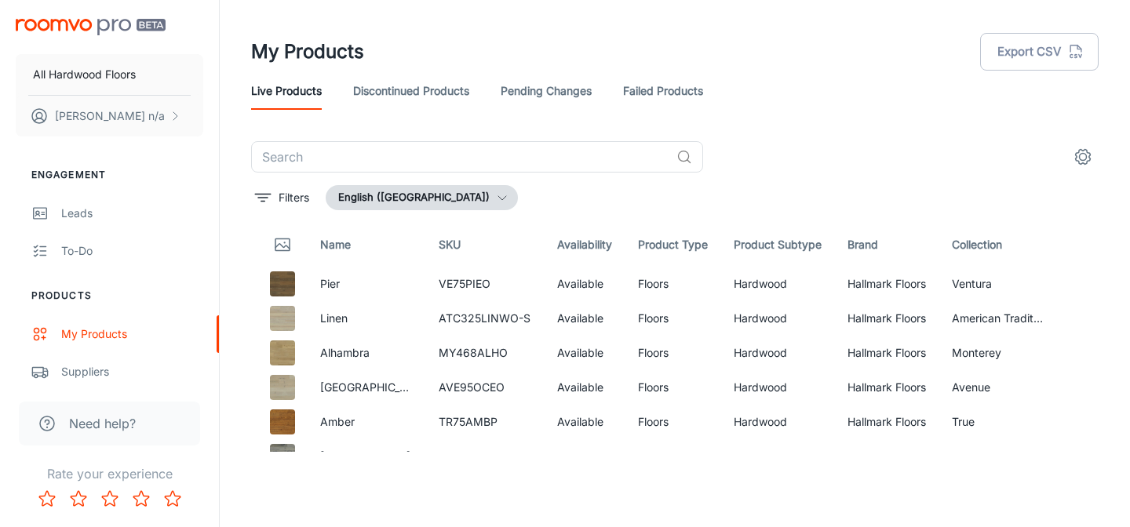
click at [424, 101] on link "Discontinued Products" at bounding box center [411, 91] width 116 height 38
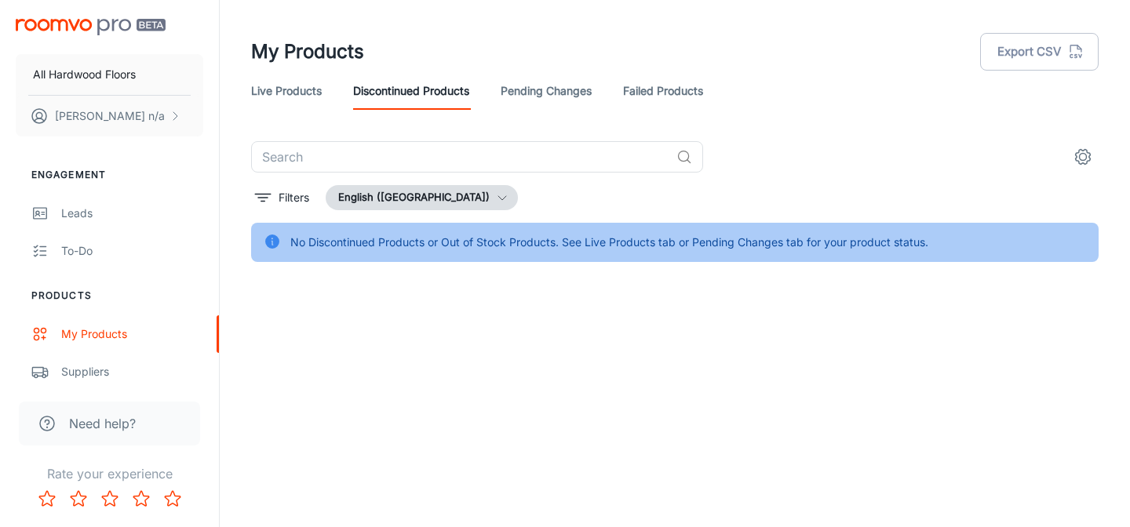
click at [306, 93] on link "Live Products" at bounding box center [286, 91] width 71 height 38
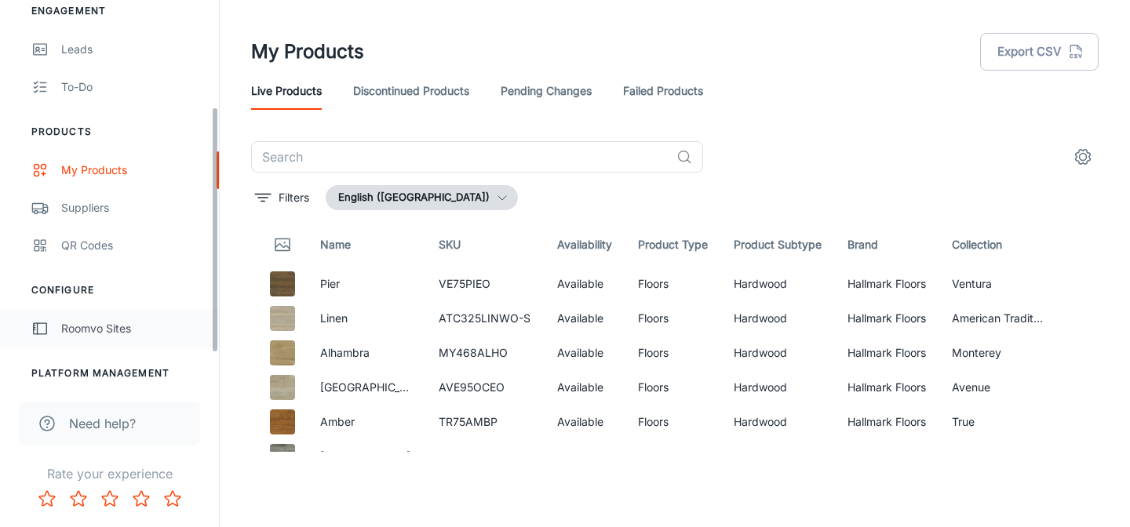
scroll to position [212, 0]
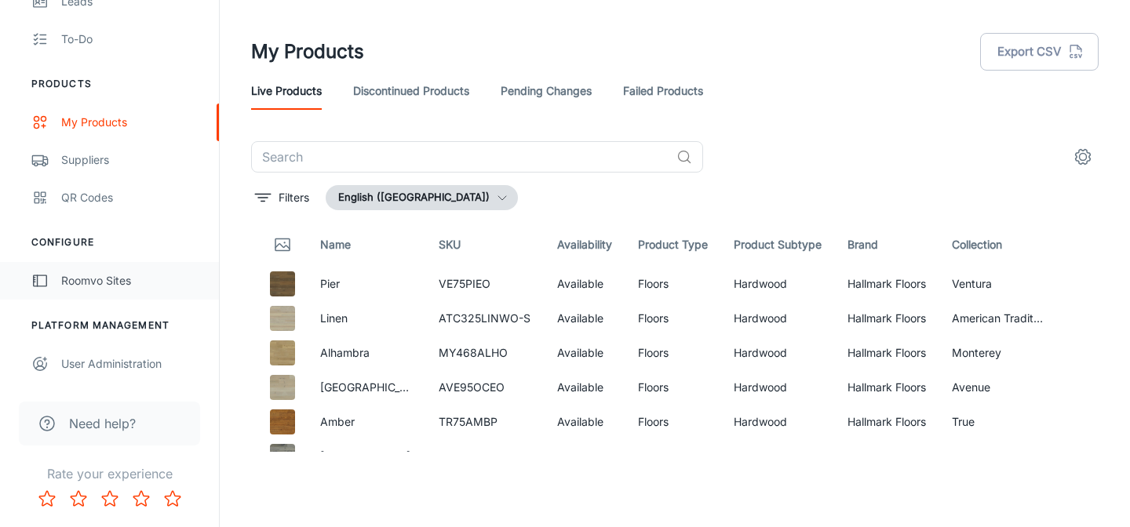
click at [86, 285] on div "Roomvo Sites" at bounding box center [132, 280] width 142 height 17
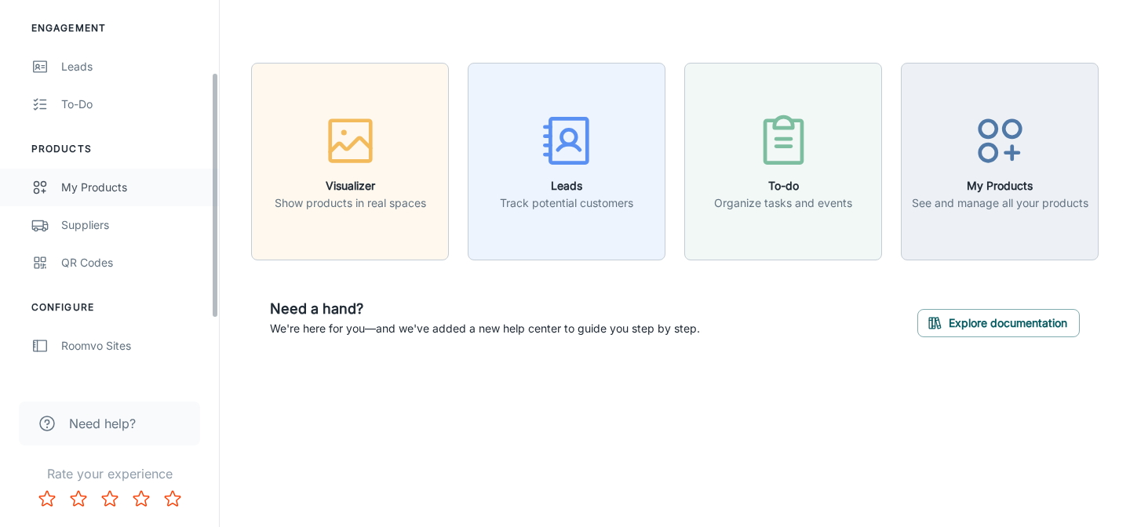
scroll to position [149, 0]
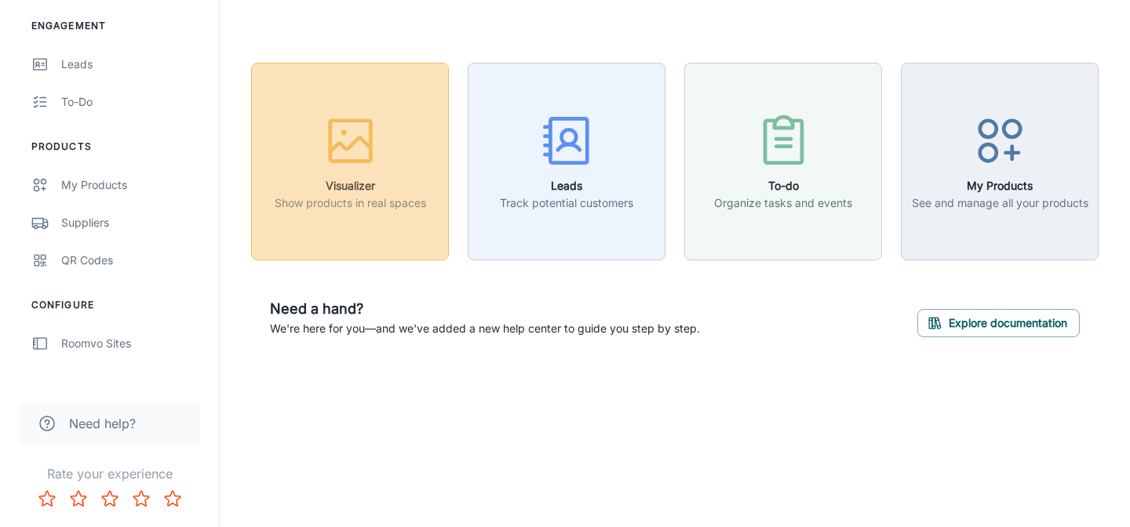
click at [356, 184] on h6 "Visualizer" at bounding box center [350, 185] width 151 height 17
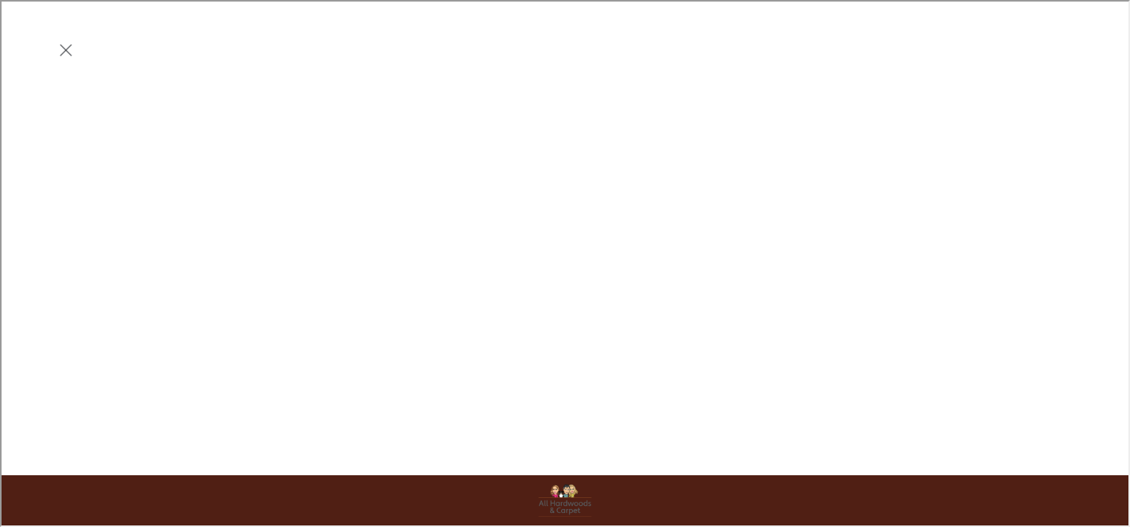
scroll to position [0, 0]
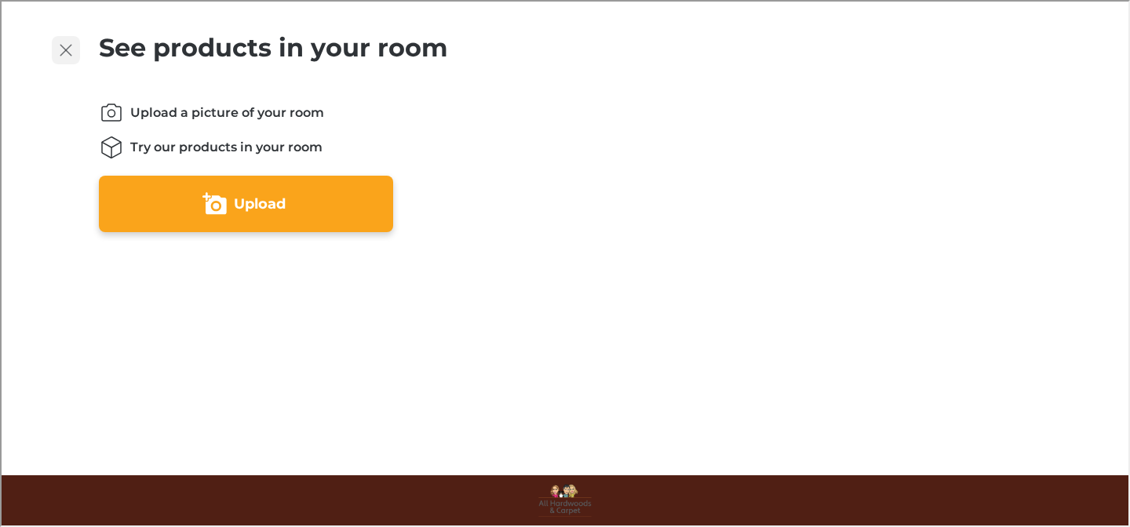
click at [69, 52] on icon "Exit visualizer" at bounding box center [64, 48] width 19 height 19
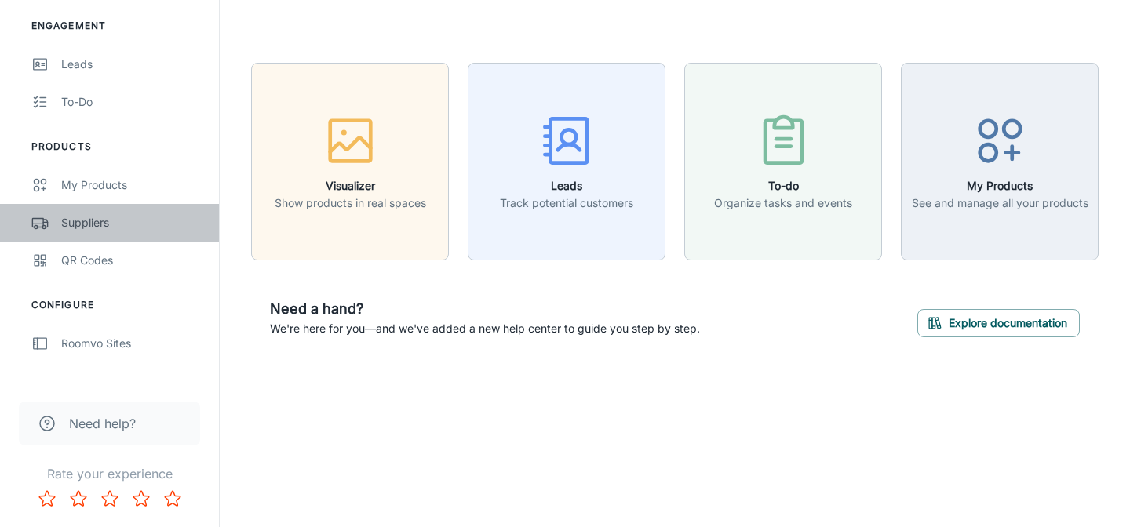
click at [144, 229] on div "Suppliers" at bounding box center [132, 222] width 142 height 17
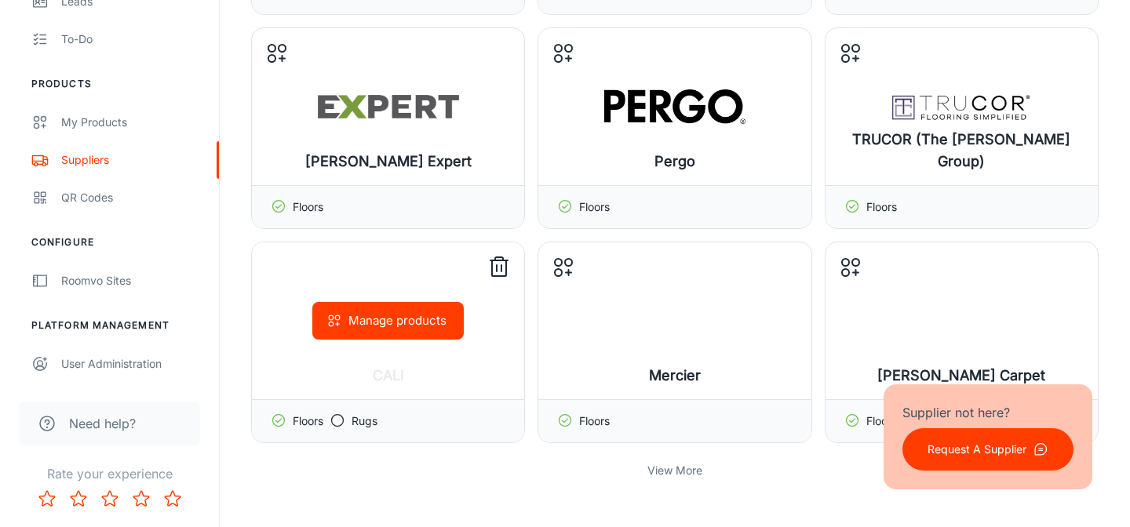
scroll to position [327, 0]
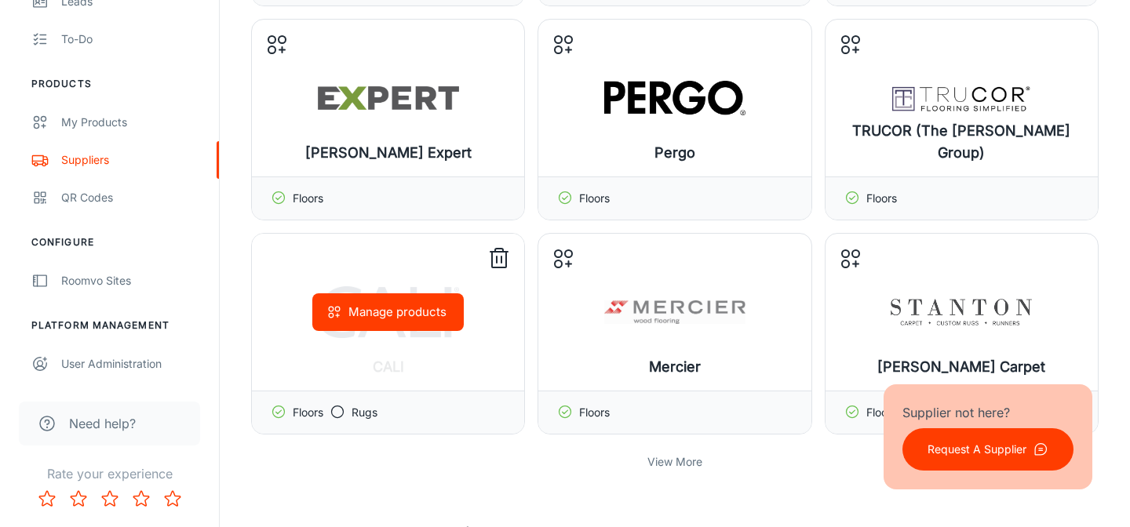
click at [432, 324] on button "Manage products" at bounding box center [387, 313] width 151 height 38
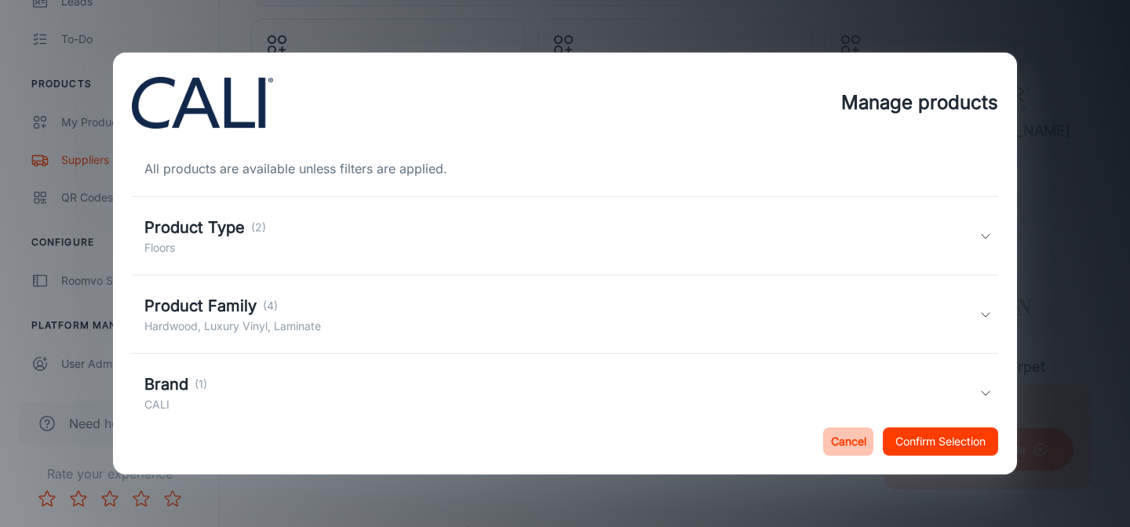
click at [862, 440] on button "Cancel" at bounding box center [848, 442] width 50 height 28
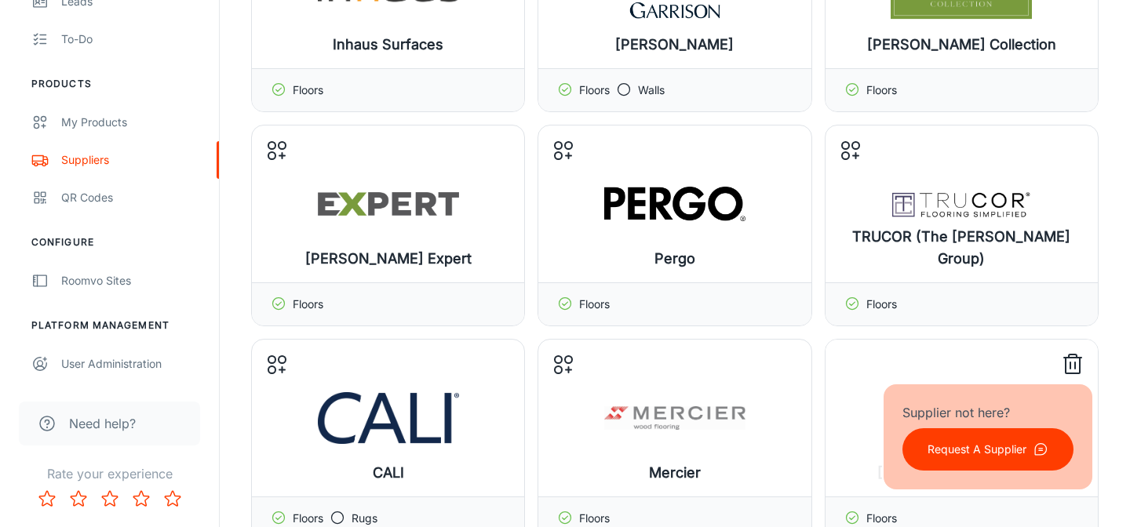
scroll to position [0, 0]
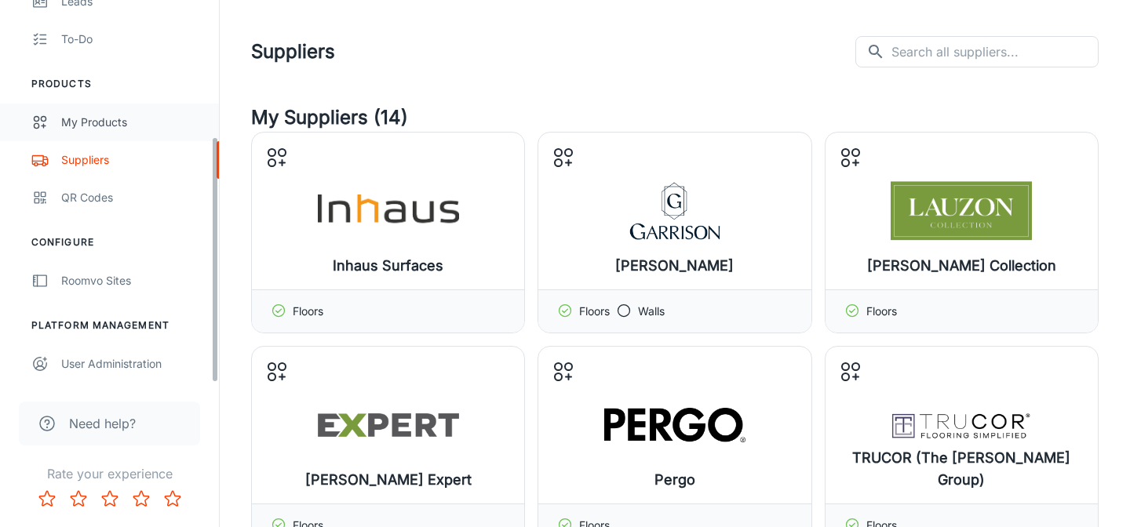
click at [100, 126] on div "My Products" at bounding box center [132, 122] width 142 height 17
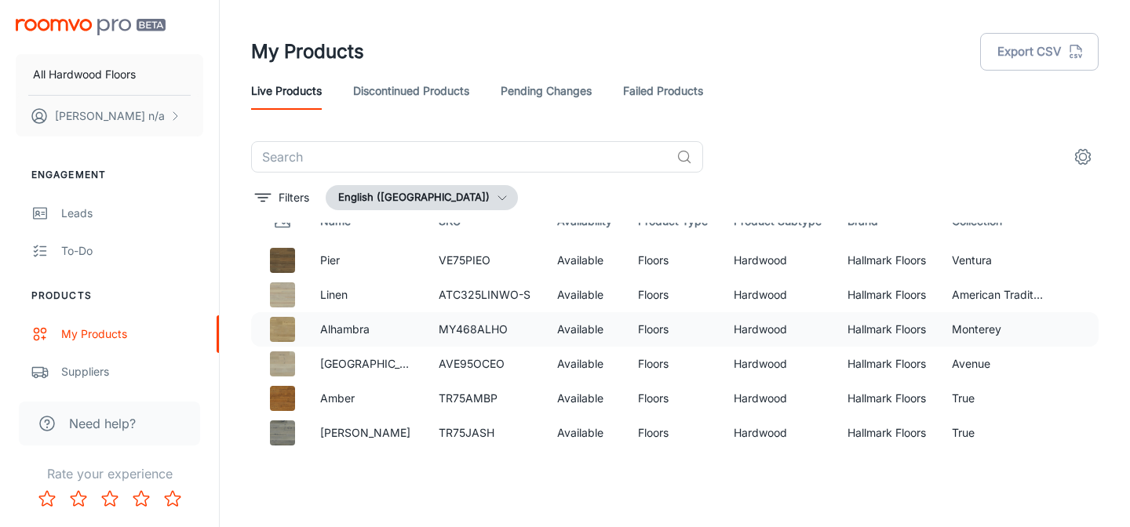
scroll to position [27, 0]
